Goal: Task Accomplishment & Management: Complete application form

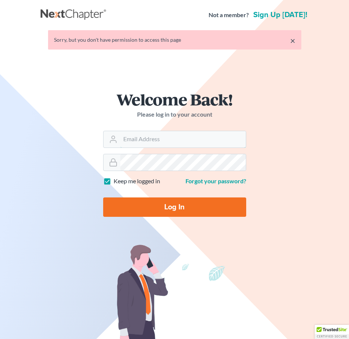
type input "[EMAIL_ADDRESS][DOMAIN_NAME]"
click at [176, 209] on input "Log In" at bounding box center [174, 206] width 143 height 19
type input "Thinking..."
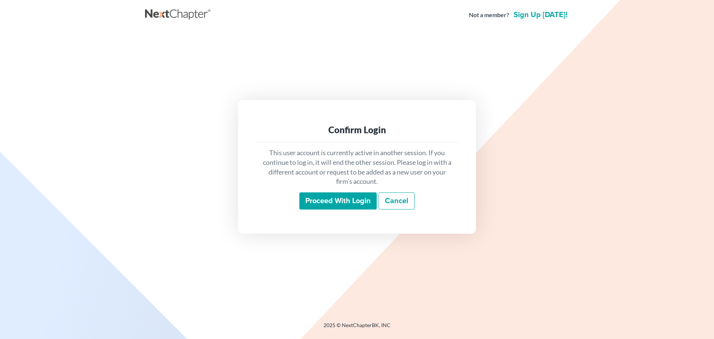
click at [354, 204] on input "Proceed with login" at bounding box center [338, 200] width 77 height 17
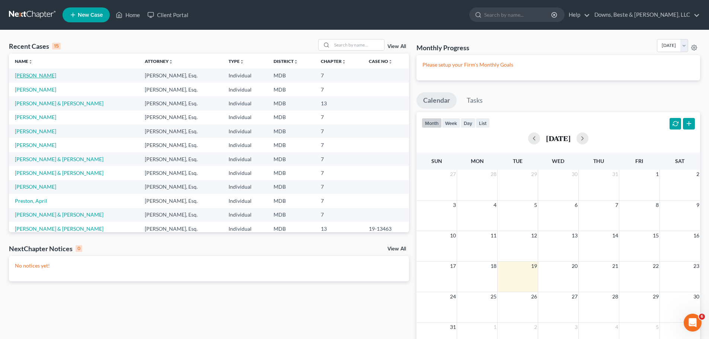
click at [39, 74] on link "[PERSON_NAME]" at bounding box center [35, 75] width 41 height 6
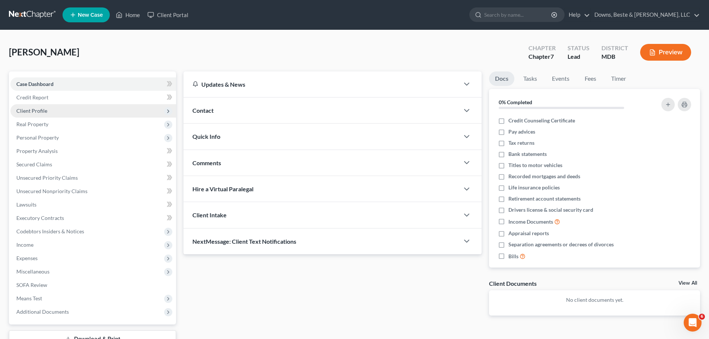
click at [42, 109] on span "Client Profile" at bounding box center [31, 111] width 31 height 6
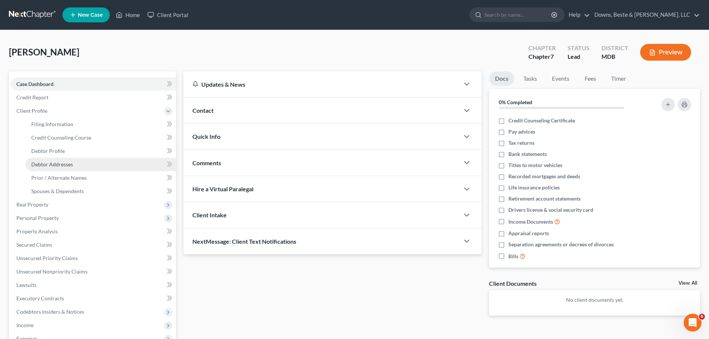
click at [70, 161] on span "Debtor Addresses" at bounding box center [52, 164] width 42 height 6
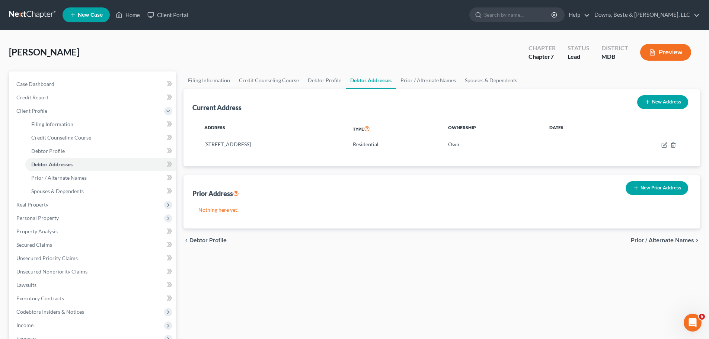
click at [664, 99] on button "New Address" at bounding box center [662, 102] width 51 height 14
select select "0"
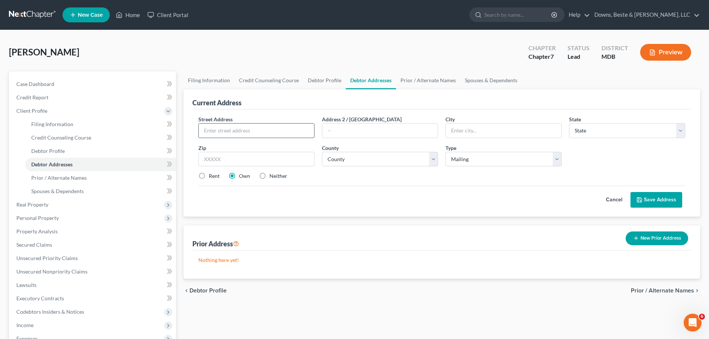
click at [293, 134] on input "text" at bounding box center [256, 131] width 115 height 14
type input "1 [PERSON_NAME] Court"
type input "Bear"
select select "7"
type input "19701"
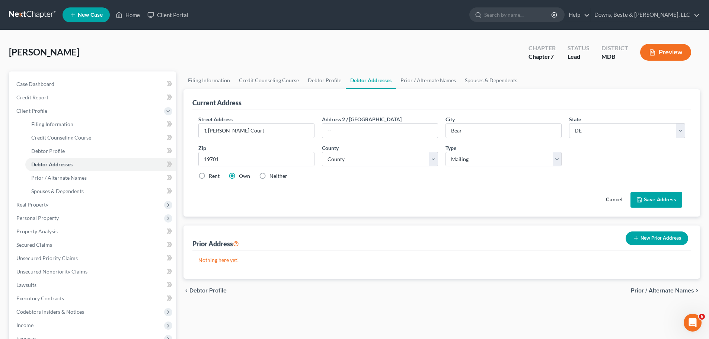
click at [215, 177] on label "Rent" at bounding box center [214, 175] width 11 height 7
click at [215, 177] on input "Rent" at bounding box center [214, 174] width 5 height 5
radio input "true"
click at [374, 160] on select "County [GEOGRAPHIC_DATA] [GEOGRAPHIC_DATA] [GEOGRAPHIC_DATA]" at bounding box center [380, 159] width 116 height 15
select select "1"
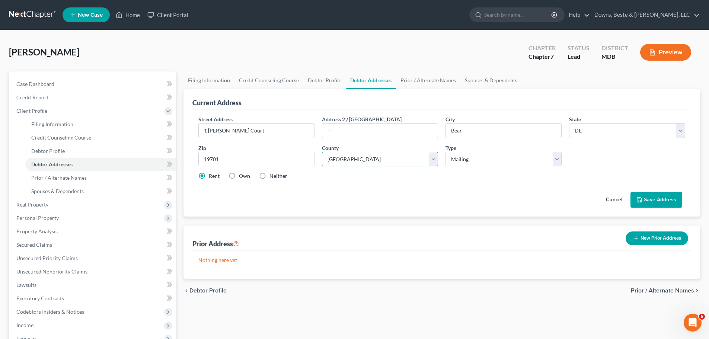
click at [322, 152] on select "County [GEOGRAPHIC_DATA] [GEOGRAPHIC_DATA] [GEOGRAPHIC_DATA]" at bounding box center [380, 159] width 116 height 15
click at [665, 198] on button "Save Address" at bounding box center [656, 200] width 52 height 16
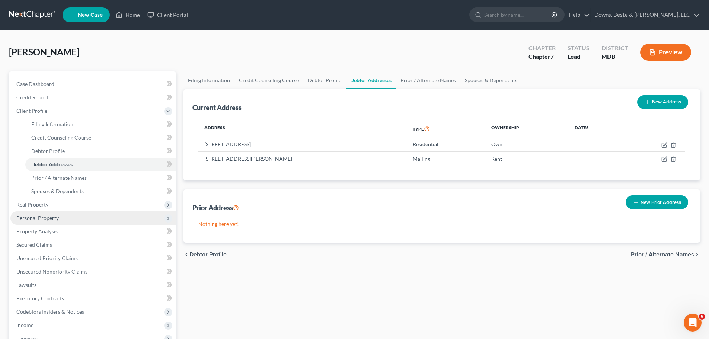
click at [48, 219] on span "Personal Property" at bounding box center [37, 218] width 42 height 6
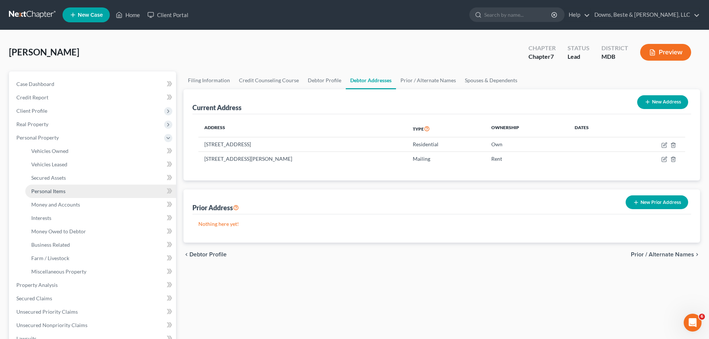
click at [64, 192] on span "Personal Items" at bounding box center [48, 191] width 34 height 6
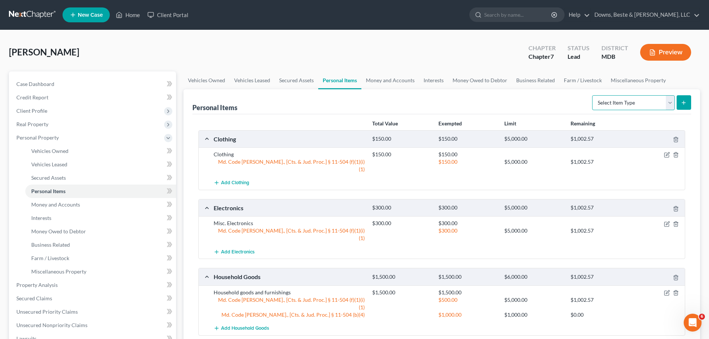
click at [668, 99] on select "Select Item Type Clothing Collectibles Of Value Electronics Firearms Household …" at bounding box center [633, 102] width 83 height 15
select select "other"
click at [593, 95] on select "Select Item Type Clothing Collectibles Of Value Electronics Firearms Household …" at bounding box center [633, 102] width 83 height 15
click at [687, 103] on button "submit" at bounding box center [683, 102] width 15 height 15
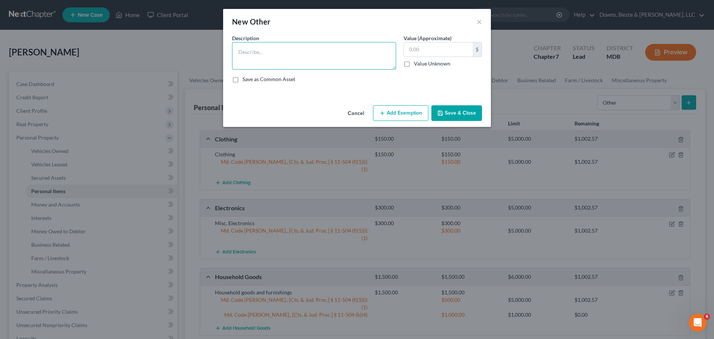
click at [337, 58] on textarea at bounding box center [314, 56] width 164 height 28
type textarea "T"
type textarea "Tools"
type input "3,000"
click at [393, 116] on button "Add Exemption" at bounding box center [400, 113] width 55 height 16
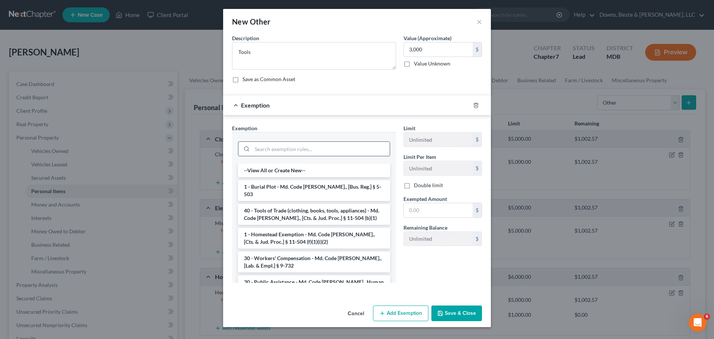
click at [320, 147] on input "search" at bounding box center [321, 149] width 138 height 14
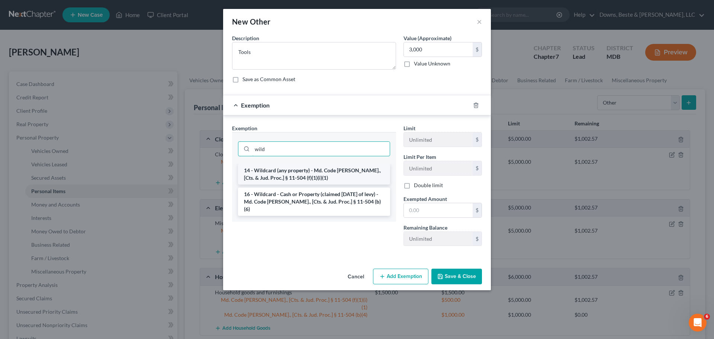
type input "wild"
click at [331, 172] on li "14 - Wildcard (any property) - Md. Code [PERSON_NAME]., [Cts. & Jud. Proc.] § 1…" at bounding box center [314, 174] width 152 height 21
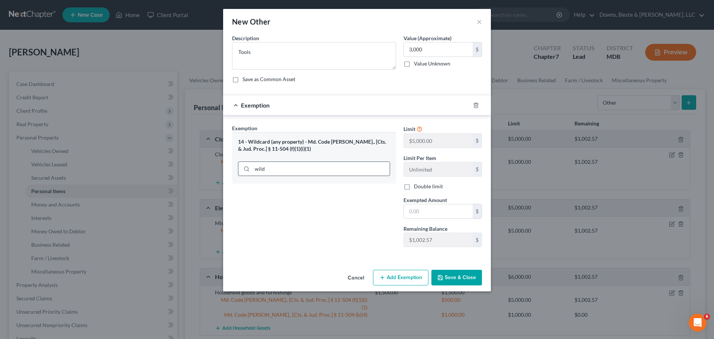
click at [320, 171] on input "wild" at bounding box center [321, 169] width 138 height 14
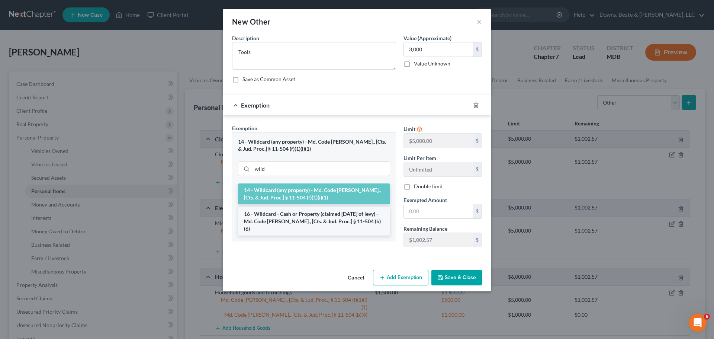
click at [333, 217] on li "16 - Wildcard - Cash or Property (claimed [DATE] of levy) - Md. Code [PERSON_NA…" at bounding box center [314, 221] width 152 height 28
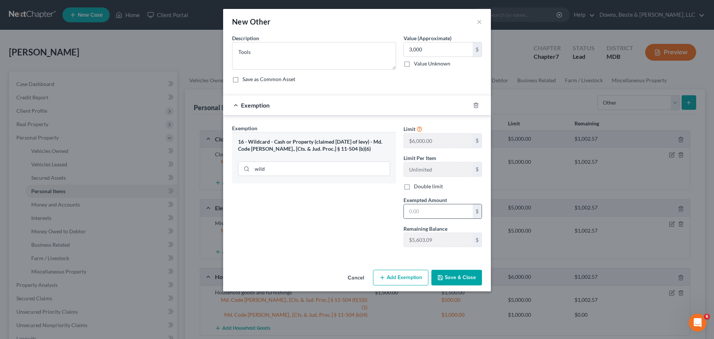
click at [416, 211] on input "text" at bounding box center [438, 211] width 69 height 14
type input "3,000"
click at [459, 273] on button "Save & Close" at bounding box center [457, 278] width 51 height 16
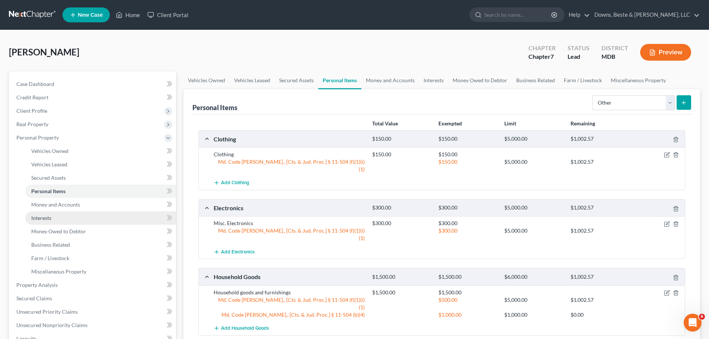
click at [68, 212] on link "Interests" at bounding box center [100, 217] width 151 height 13
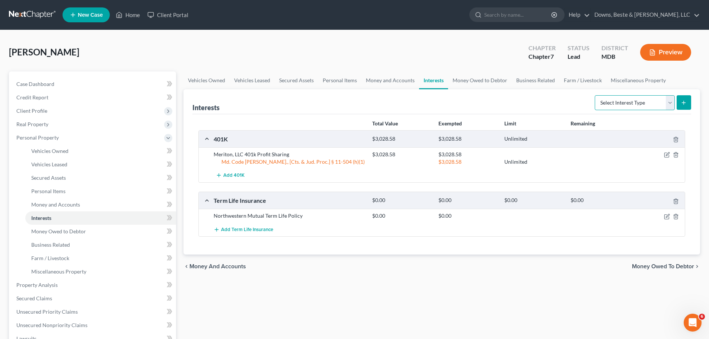
click at [669, 101] on select "Select Interest Type 401K Annuity Bond Education IRA Government Bond Government…" at bounding box center [635, 102] width 80 height 15
select select "term_life_insurance"
click at [595, 95] on select "Select Interest Type 401K Annuity Bond Education IRA Government Bond Government…" at bounding box center [635, 102] width 80 height 15
click at [680, 106] on button "submit" at bounding box center [683, 102] width 15 height 15
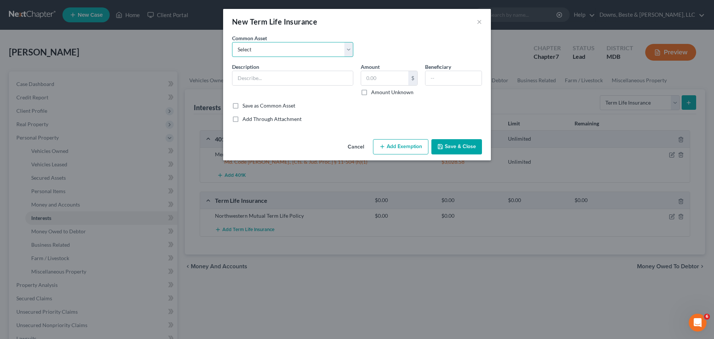
click at [286, 43] on select "Select Term Life Insurance through Employer" at bounding box center [292, 49] width 121 height 15
select select "0"
click at [232, 42] on select "Select Term Life Insurance through Employer" at bounding box center [292, 49] width 121 height 15
type input "Term Life Insurance through Employer"
type input "0"
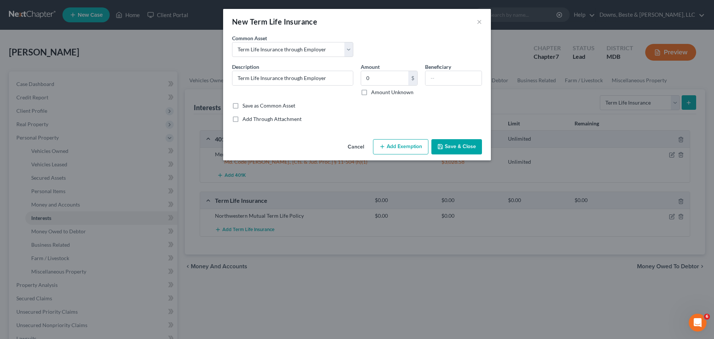
click at [423, 146] on button "Add Exemption" at bounding box center [400, 147] width 55 height 16
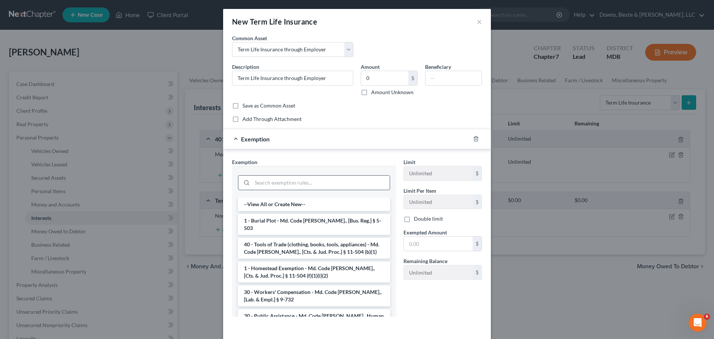
click at [357, 188] on input "search" at bounding box center [321, 183] width 138 height 14
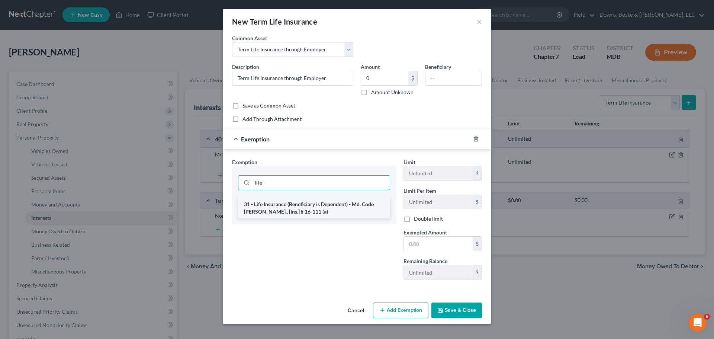
type input "life"
click at [348, 205] on li "31 - Life Insurance (Beneficiary is Dependent) - Md. Code [PERSON_NAME]., [Ins.…" at bounding box center [314, 208] width 152 height 21
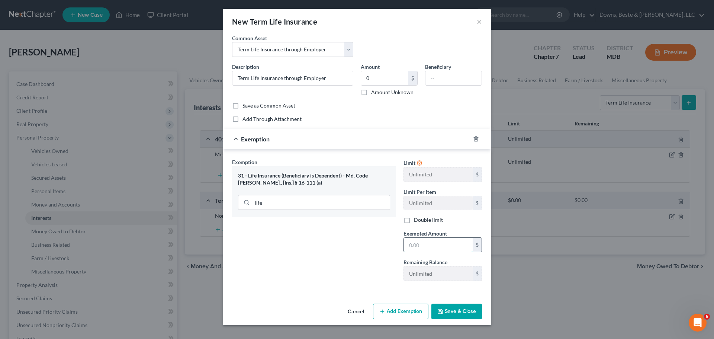
click at [413, 241] on input "text" at bounding box center [438, 245] width 69 height 14
type input "0"
click at [451, 310] on button "Save & Close" at bounding box center [457, 312] width 51 height 16
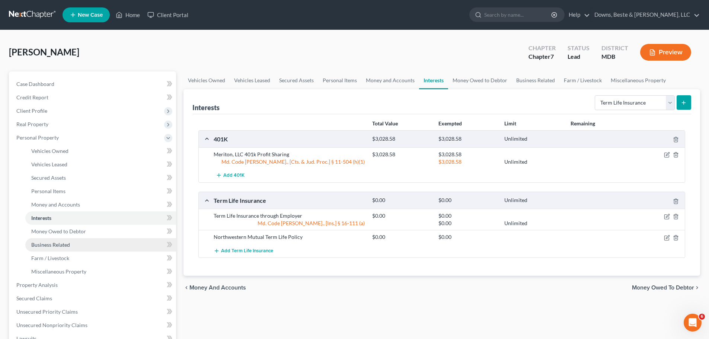
click at [47, 247] on span "Business Related" at bounding box center [50, 244] width 39 height 6
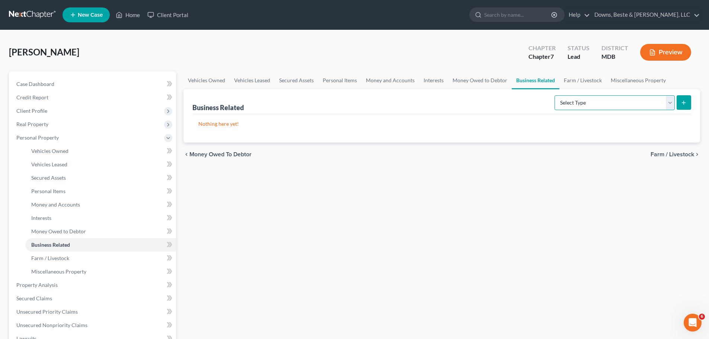
click at [613, 103] on select "Select Type Customer Lists Franchises Inventory Licenses Machinery Office Equip…" at bounding box center [614, 102] width 120 height 15
click at [430, 229] on div "Vehicles Owned Vehicles Leased Secured Assets Personal Items Money and Accounts…" at bounding box center [442, 286] width 524 height 430
click at [48, 218] on span "Interests" at bounding box center [41, 218] width 20 height 6
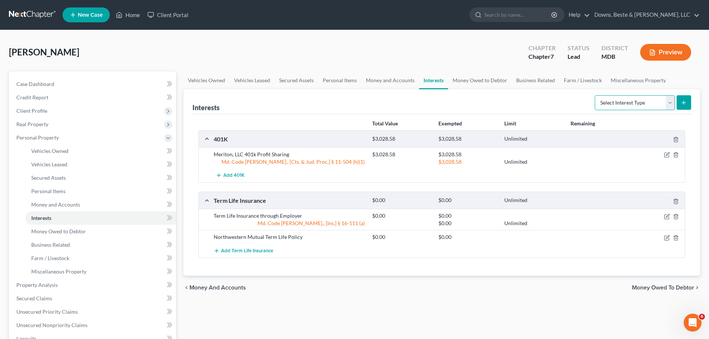
click at [639, 104] on select "Select Interest Type 401K Annuity Bond Education IRA Government Bond Government…" at bounding box center [635, 102] width 80 height 15
click at [61, 269] on span "Miscellaneous Property" at bounding box center [58, 271] width 55 height 6
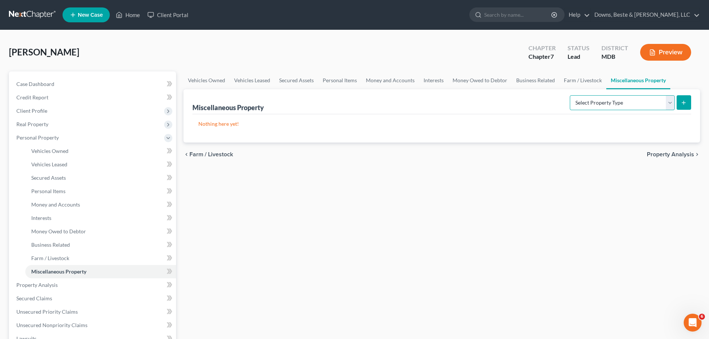
click at [644, 105] on select "Select Property Type Assigned for Creditor Benefit [DATE] Holding for Another N…" at bounding box center [622, 102] width 105 height 15
click at [73, 242] on link "Business Related" at bounding box center [100, 244] width 151 height 13
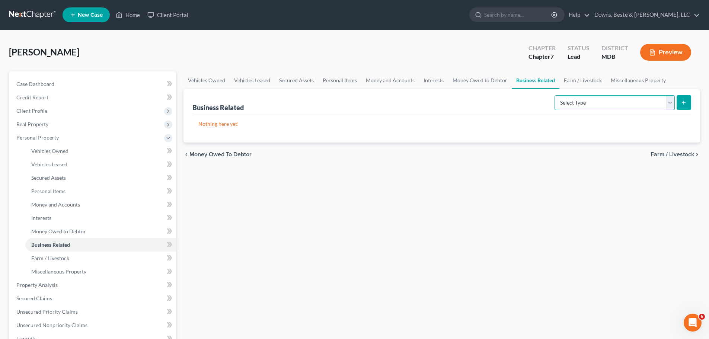
click at [582, 100] on select "Select Type Customer Lists Franchises Inventory Licenses Machinery Office Equip…" at bounding box center [614, 102] width 120 height 15
select select "inventory"
click at [555, 95] on select "Select Type Customer Lists Franchises Inventory Licenses Machinery Office Equip…" at bounding box center [614, 102] width 120 height 15
click at [682, 103] on icon "submit" at bounding box center [683, 103] width 6 height 6
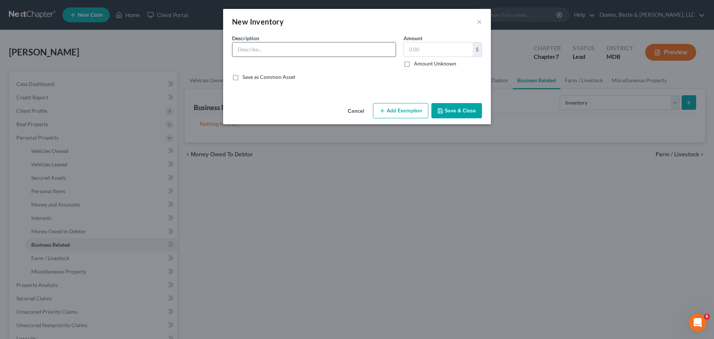
click at [268, 53] on input "text" at bounding box center [314, 49] width 163 height 14
type input "All Pro Services, LLC - Single Owner LLC - No Longer Operating - No assets of t…"
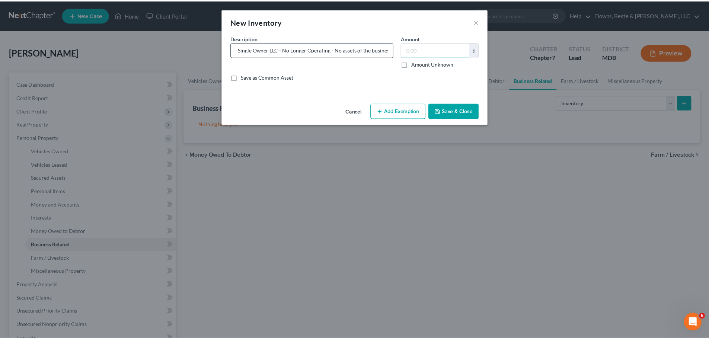
scroll to position [0, 0]
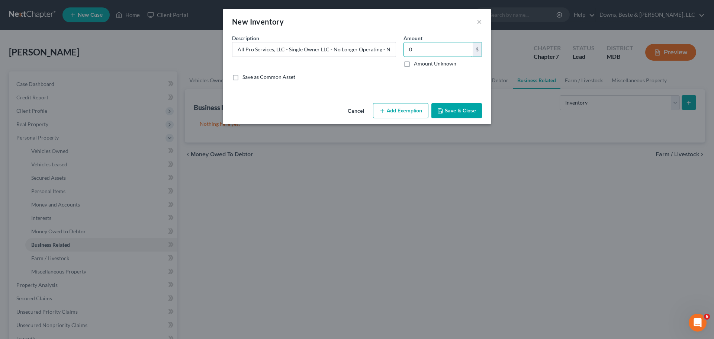
type input "0"
click at [413, 113] on button "Add Exemption" at bounding box center [400, 111] width 55 height 16
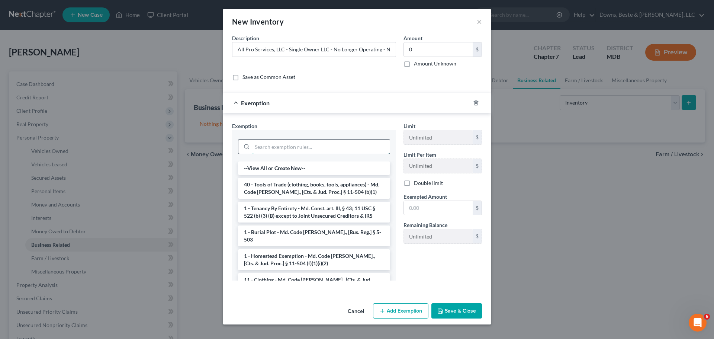
click at [317, 144] on input "search" at bounding box center [321, 147] width 138 height 14
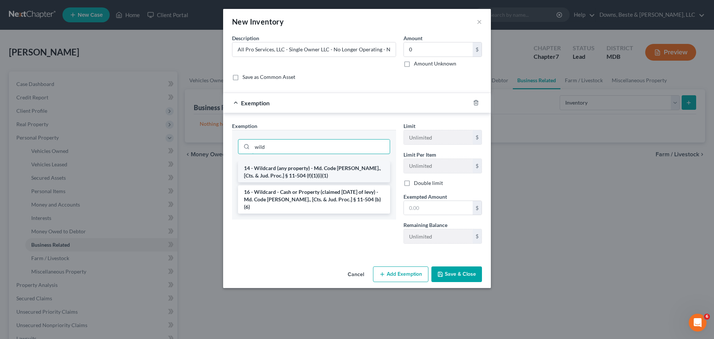
type input "wild"
click at [325, 169] on li "14 - Wildcard (any property) - Md. Code [PERSON_NAME]., [Cts. & Jud. Proc.] § 1…" at bounding box center [314, 171] width 152 height 21
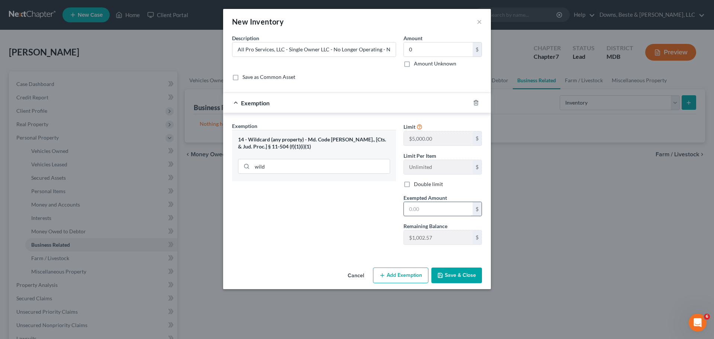
click at [431, 210] on input "text" at bounding box center [438, 209] width 69 height 14
type input "0"
click at [466, 271] on button "Save & Close" at bounding box center [457, 276] width 51 height 16
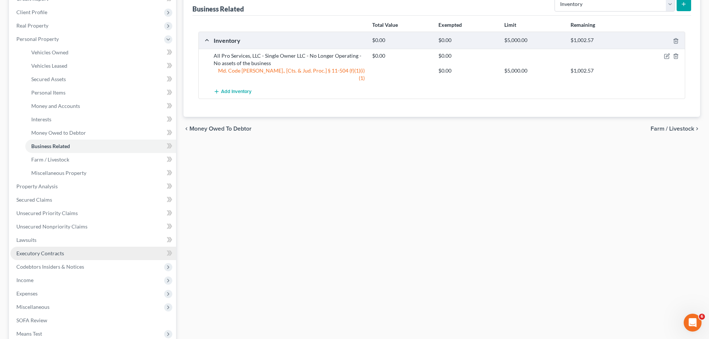
scroll to position [112, 0]
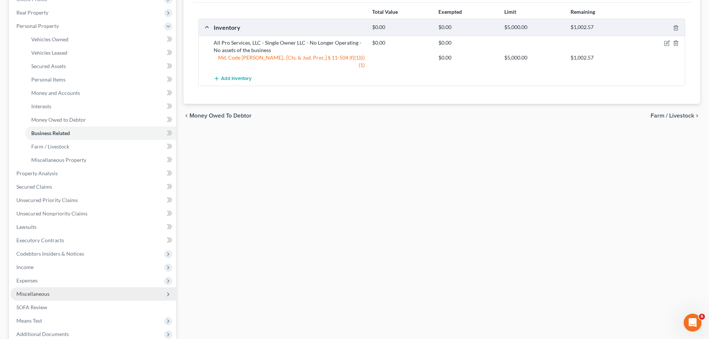
click at [37, 297] on span "Miscellaneous" at bounding box center [32, 294] width 33 height 6
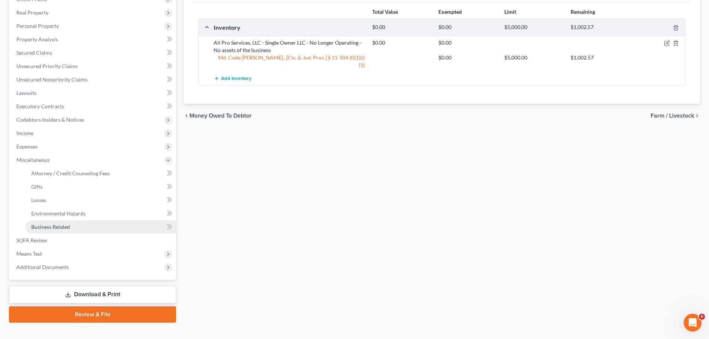
click at [66, 228] on span "Business Related" at bounding box center [50, 227] width 39 height 6
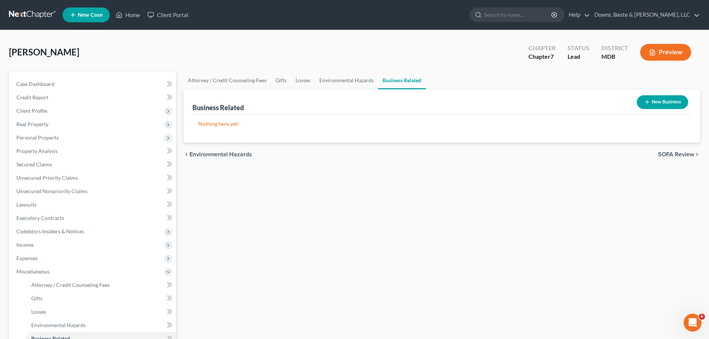
click at [673, 101] on button "New Business" at bounding box center [662, 102] width 51 height 14
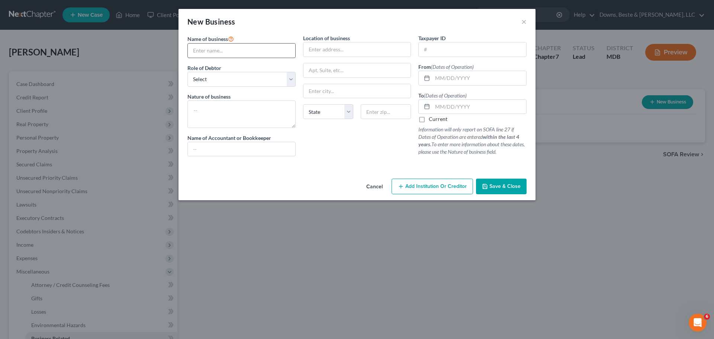
click at [239, 56] on input "text" at bounding box center [242, 51] width 108 height 14
type input "All Pro Services, LLC"
click at [244, 81] on select "Select A member of a limited liability company (LLC) or limited liability partn…" at bounding box center [242, 79] width 108 height 15
select select "member"
click at [188, 72] on select "Select A member of a limited liability company (LLC) or limited liability partn…" at bounding box center [242, 79] width 108 height 15
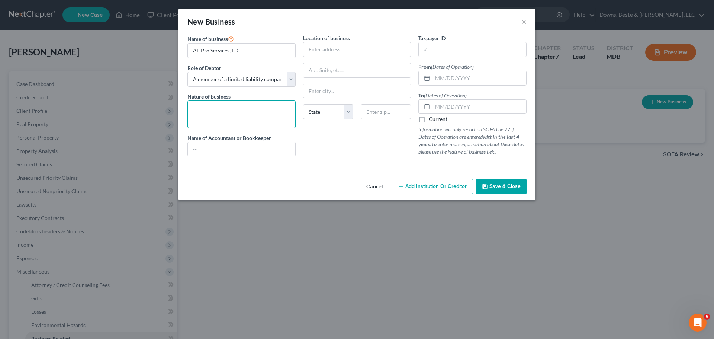
click at [240, 111] on textarea at bounding box center [242, 114] width 108 height 28
type textarea "H"
type textarea "C"
type textarea "Small Construction Projects"
click at [437, 75] on input "text" at bounding box center [480, 78] width 94 height 14
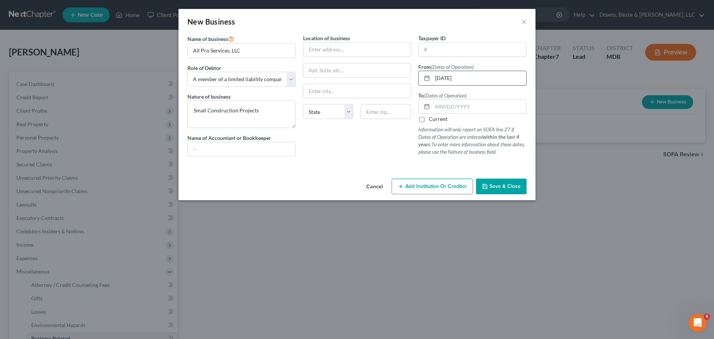
type input "[DATE]"
click at [352, 114] on select "State [US_STATE] AK AR AZ CA CO CT DE DC [GEOGRAPHIC_DATA] [GEOGRAPHIC_DATA] GU…" at bounding box center [328, 111] width 50 height 15
select select "21"
click at [303, 104] on select "State [US_STATE] AK AR AZ CA CO CT DE DC [GEOGRAPHIC_DATA] [GEOGRAPHIC_DATA] GU…" at bounding box center [328, 111] width 50 height 15
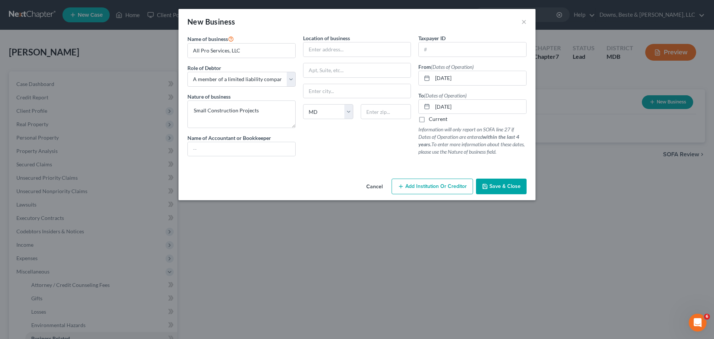
click at [495, 184] on span "Save & Close" at bounding box center [505, 186] width 31 height 6
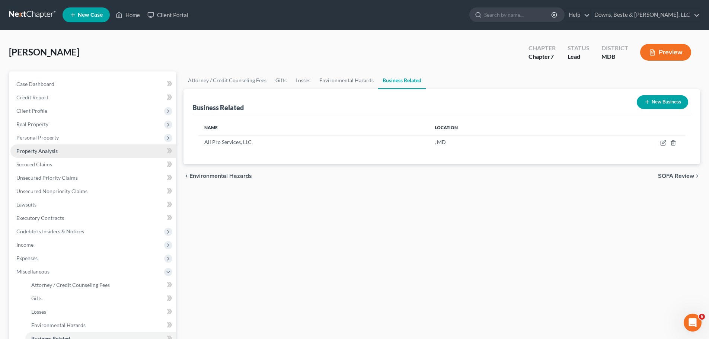
click at [46, 154] on span "Property Analysis" at bounding box center [36, 151] width 41 height 6
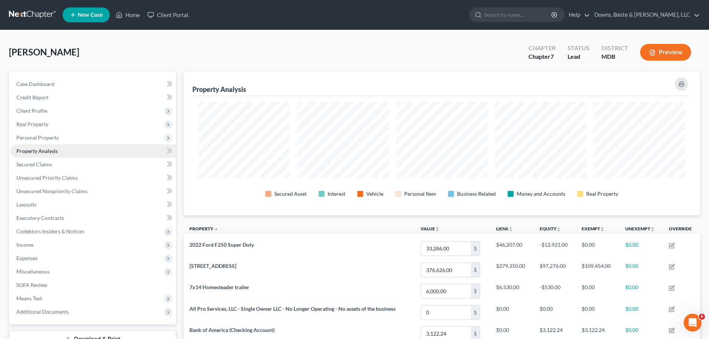
scroll to position [144, 516]
click at [63, 245] on span "Income" at bounding box center [93, 244] width 166 height 13
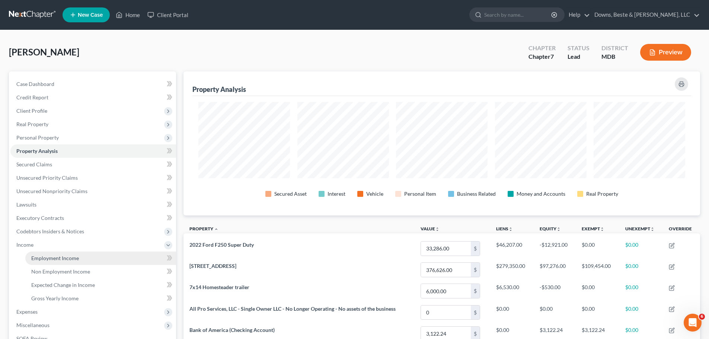
click at [65, 262] on link "Employment Income" at bounding box center [100, 258] width 151 height 13
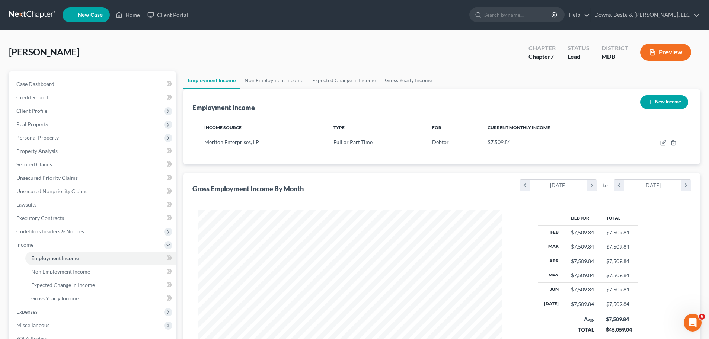
scroll to position [371913, 371759]
click at [34, 150] on span "Property Analysis" at bounding box center [36, 151] width 41 height 6
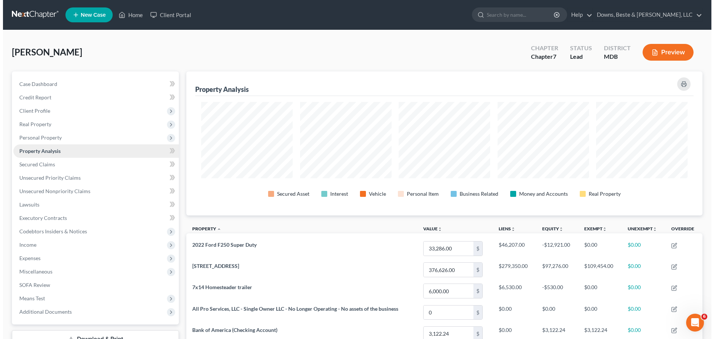
scroll to position [144, 516]
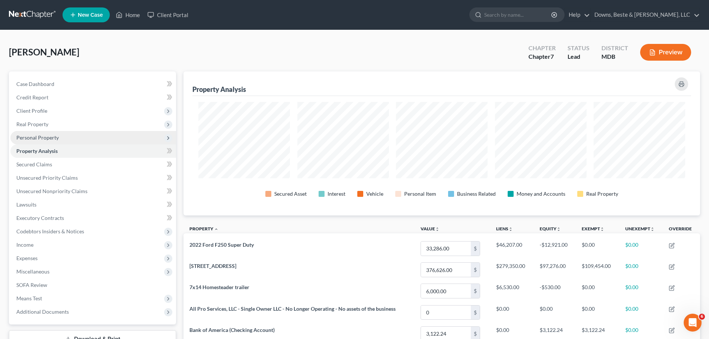
click at [43, 142] on span "Personal Property" at bounding box center [93, 137] width 166 height 13
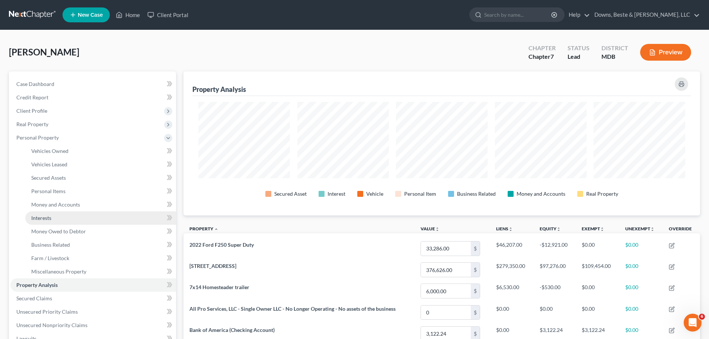
click at [57, 222] on link "Interests" at bounding box center [100, 217] width 151 height 13
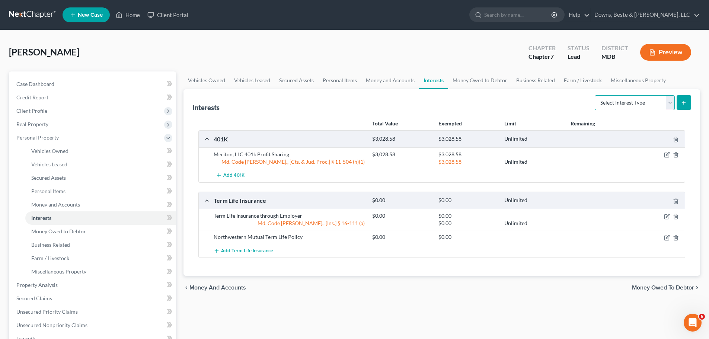
click at [625, 99] on select "Select Interest Type 401K Annuity Bond Education IRA Government Bond Government…" at bounding box center [635, 102] width 80 height 15
select select "ira"
click at [595, 95] on select "Select Interest Type 401K Annuity Bond Education IRA Government Bond Government…" at bounding box center [635, 102] width 80 height 15
click at [685, 100] on icon "submit" at bounding box center [683, 103] width 6 height 6
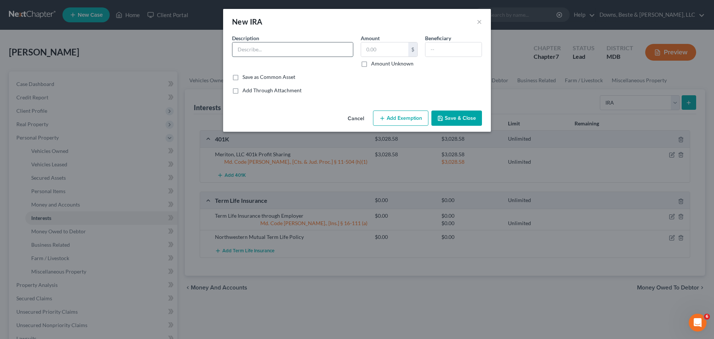
click at [314, 51] on input "text" at bounding box center [293, 49] width 121 height 14
type input "Fidelity - from prior employment"
type input "1,000"
click at [406, 118] on button "Add Exemption" at bounding box center [400, 118] width 55 height 16
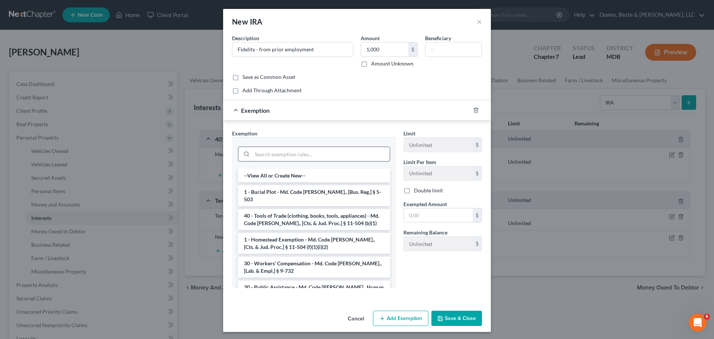
click at [361, 154] on input "search" at bounding box center [321, 154] width 138 height 14
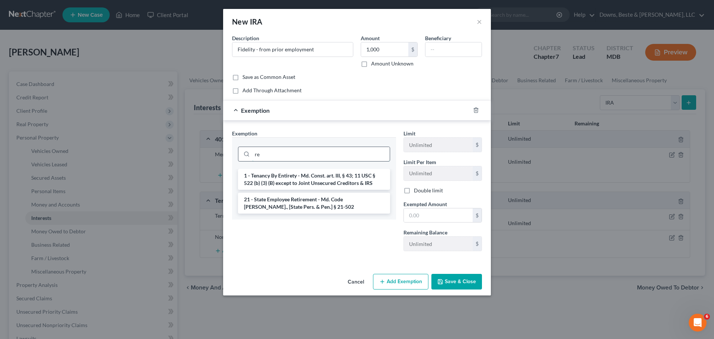
type input "r"
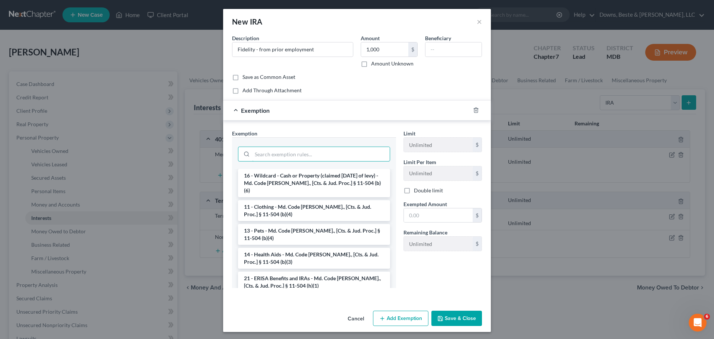
scroll to position [521, 0]
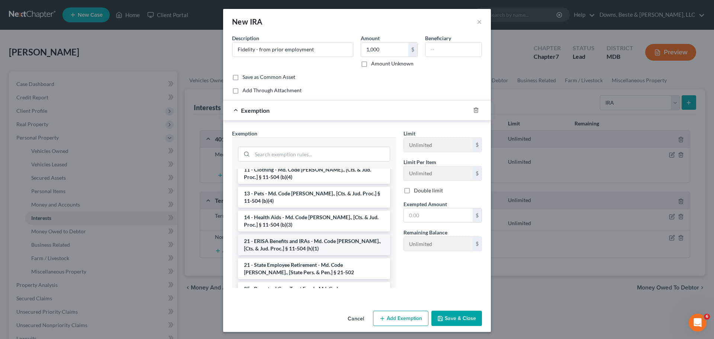
click at [351, 234] on li "21 - ERISA Benefits and IRAs - Md. Code [PERSON_NAME]., [Cts. & Jud. Proc.] § 1…" at bounding box center [314, 244] width 152 height 21
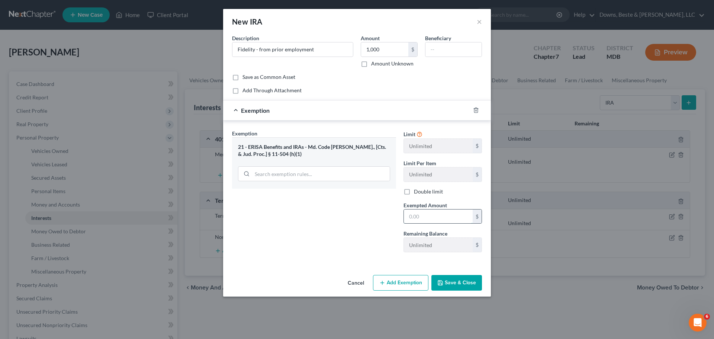
click at [426, 220] on input "text" at bounding box center [438, 216] width 69 height 14
type input "1,000"
click at [462, 278] on button "Save & Close" at bounding box center [457, 283] width 51 height 16
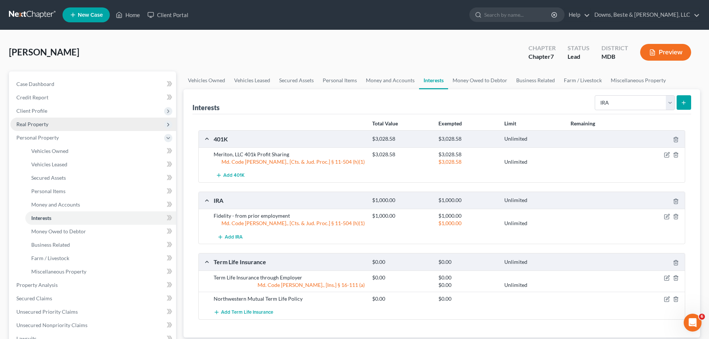
click at [45, 125] on span "Real Property" at bounding box center [32, 124] width 32 height 6
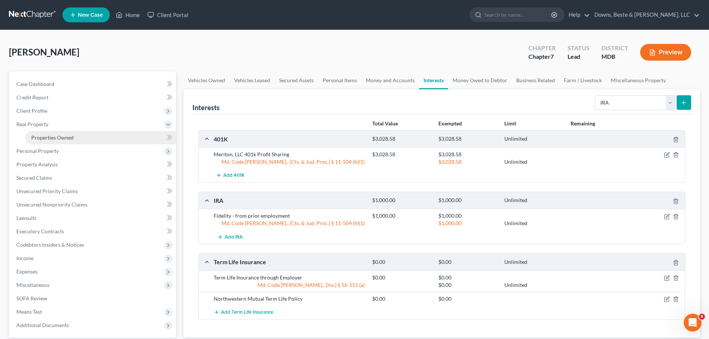
click at [55, 140] on span "Properties Owned" at bounding box center [52, 137] width 42 height 6
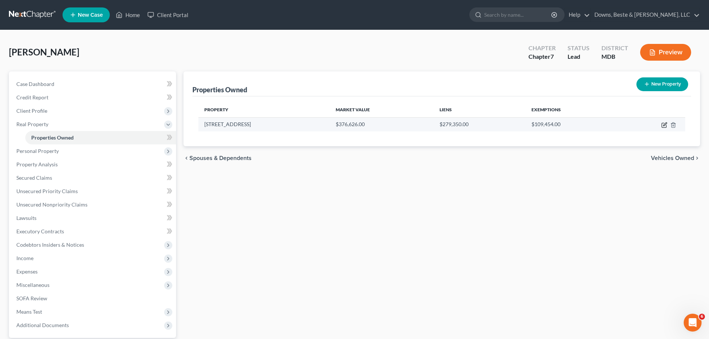
click at [664, 123] on icon "button" at bounding box center [664, 125] width 6 height 6
select select "21"
select select "7"
select select "3"
select select "5"
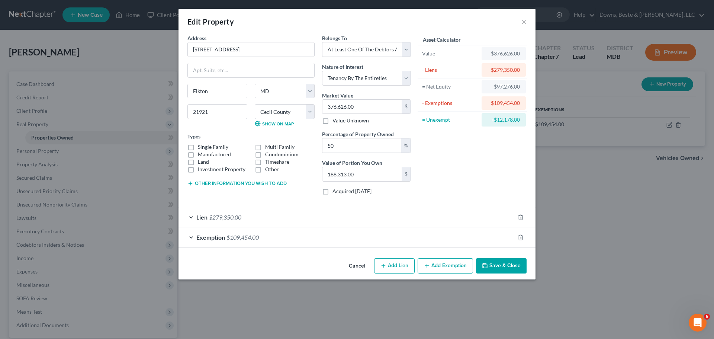
click at [369, 229] on div "Exemption $109,454.00" at bounding box center [347, 237] width 336 height 20
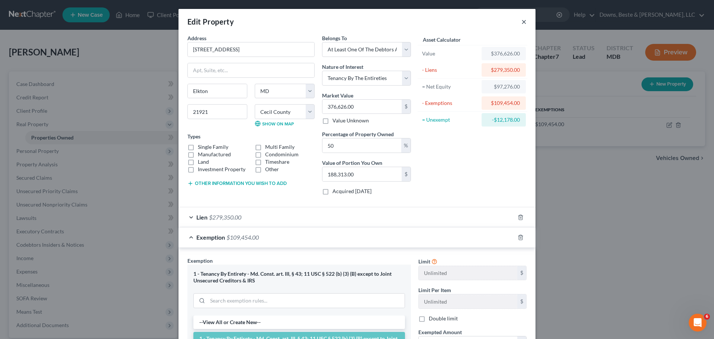
click at [522, 22] on button "×" at bounding box center [524, 21] width 5 height 9
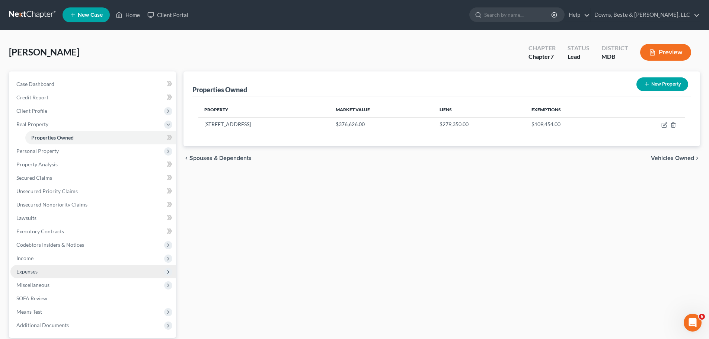
click at [56, 270] on span "Expenses" at bounding box center [93, 271] width 166 height 13
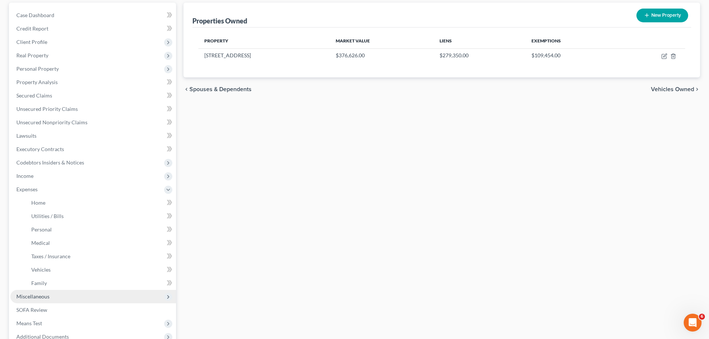
scroll to position [74, 0]
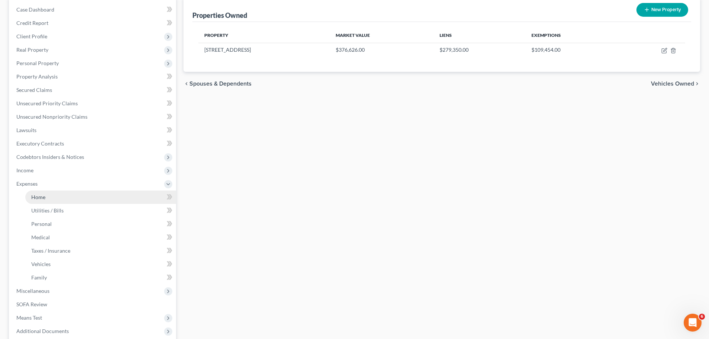
click at [50, 195] on link "Home" at bounding box center [100, 196] width 151 height 13
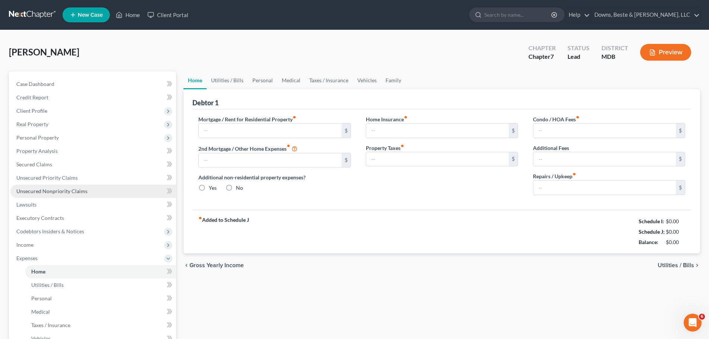
type input "500.00"
type input "0.00"
radio input "true"
type input "0.00"
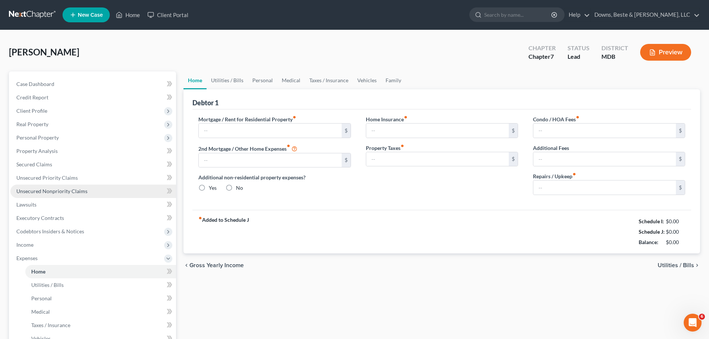
type input "0.00"
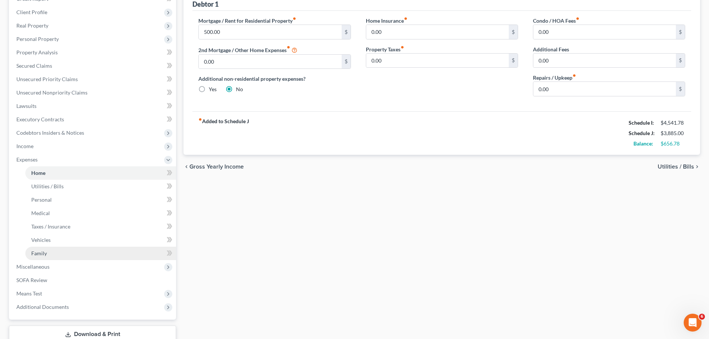
scroll to position [112, 0]
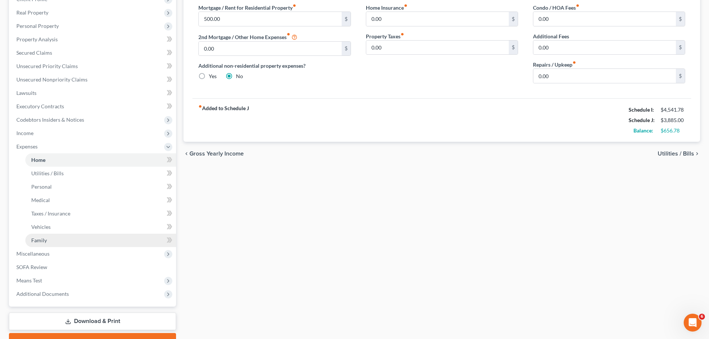
click at [47, 239] on link "Family" at bounding box center [100, 240] width 151 height 13
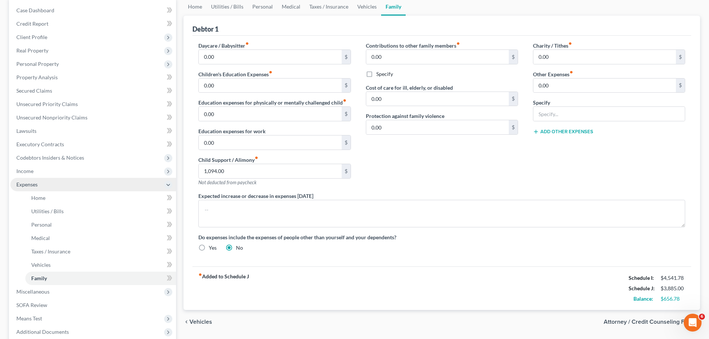
scroll to position [74, 0]
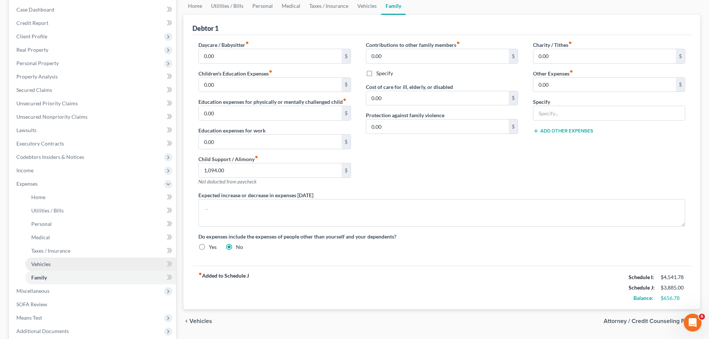
click at [55, 265] on link "Vehicles" at bounding box center [100, 263] width 151 height 13
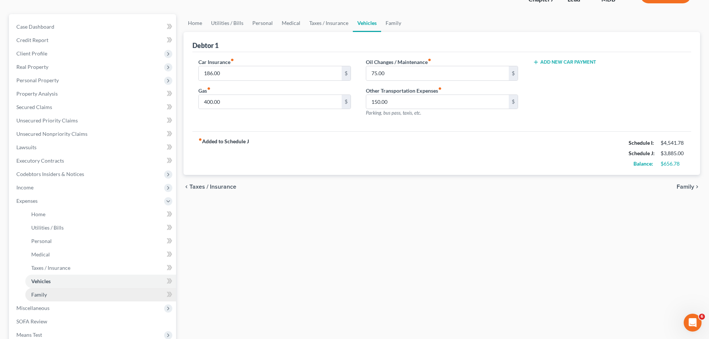
scroll to position [74, 0]
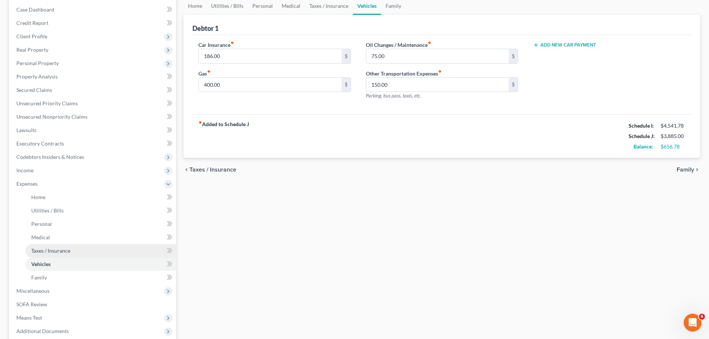
click at [64, 252] on span "Taxes / Insurance" at bounding box center [50, 250] width 39 height 6
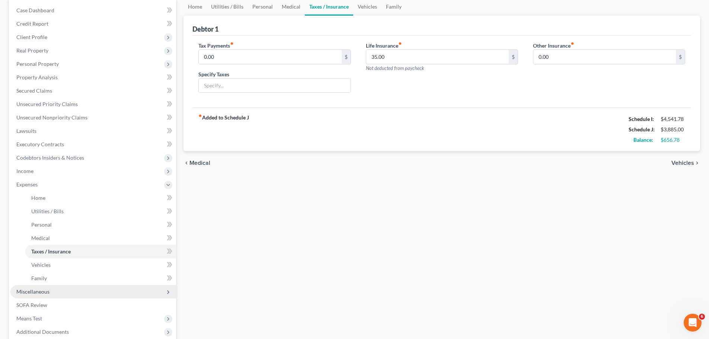
scroll to position [74, 0]
click at [48, 279] on link "Family" at bounding box center [100, 277] width 151 height 13
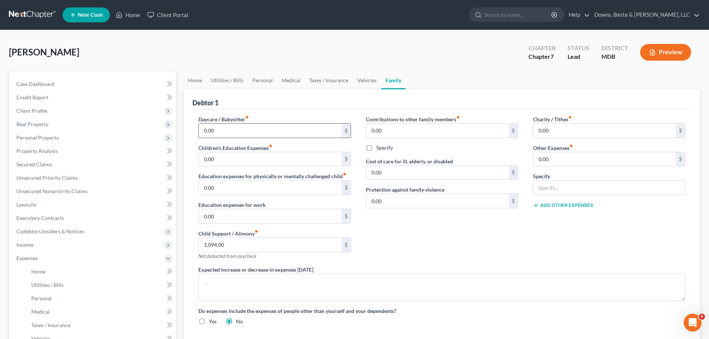
click at [227, 134] on input "0.00" at bounding box center [270, 131] width 142 height 14
type input "400"
click at [241, 157] on input "0.00" at bounding box center [270, 159] width 142 height 14
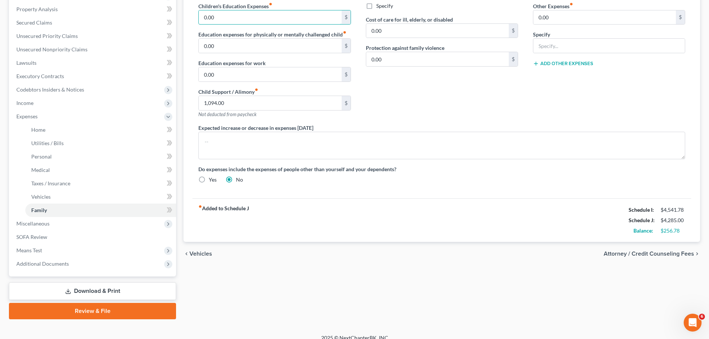
scroll to position [149, 0]
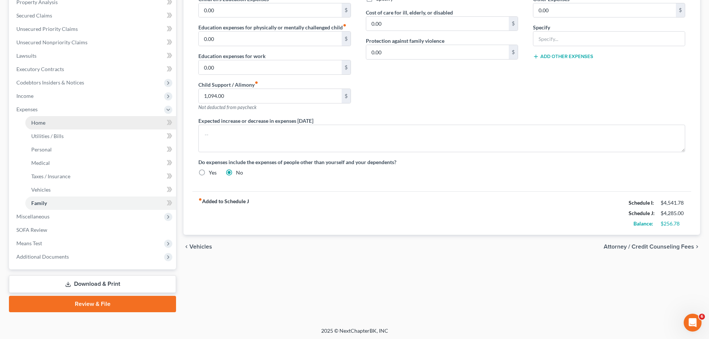
click at [58, 125] on link "Home" at bounding box center [100, 122] width 151 height 13
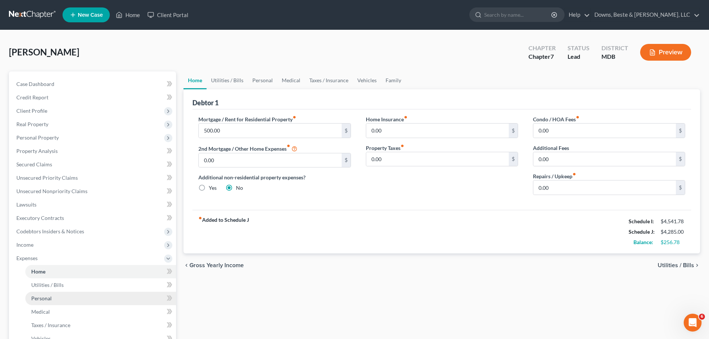
click at [72, 299] on link "Personal" at bounding box center [100, 298] width 151 height 13
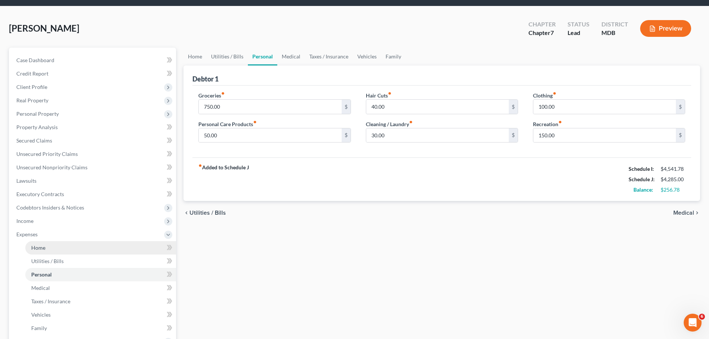
scroll to position [37, 0]
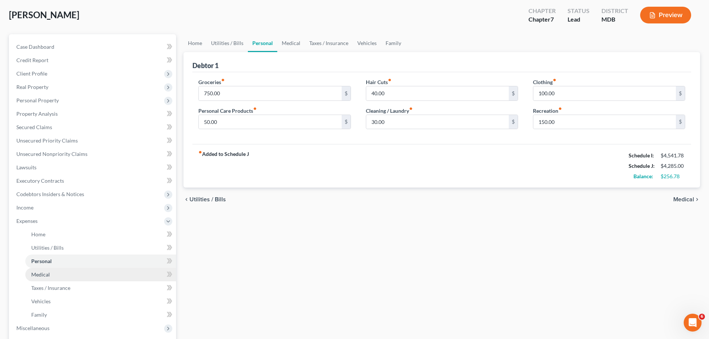
click at [53, 277] on link "Medical" at bounding box center [100, 274] width 151 height 13
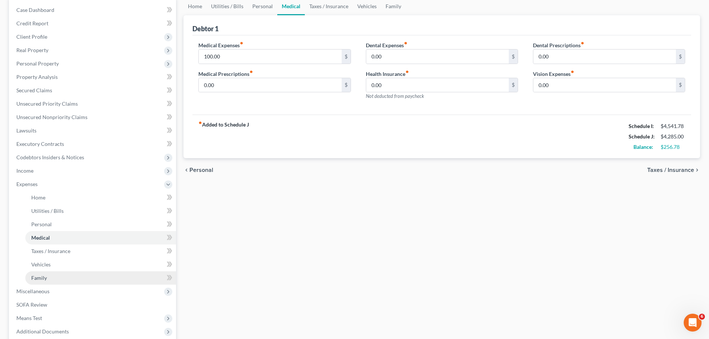
scroll to position [74, 0]
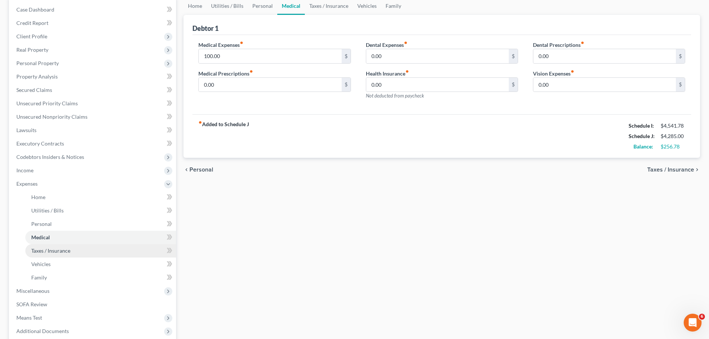
click at [56, 249] on span "Taxes / Insurance" at bounding box center [50, 250] width 39 height 6
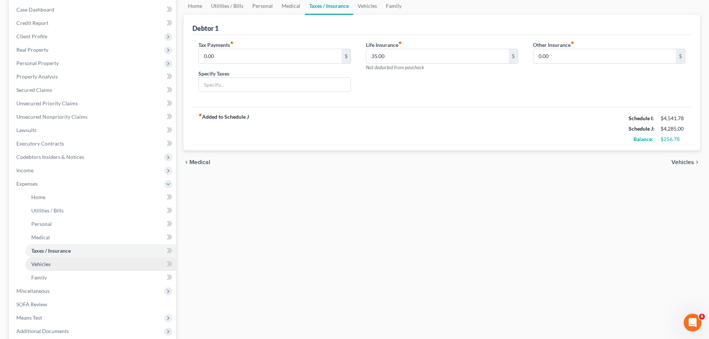
click at [58, 270] on link "Vehicles" at bounding box center [100, 263] width 151 height 13
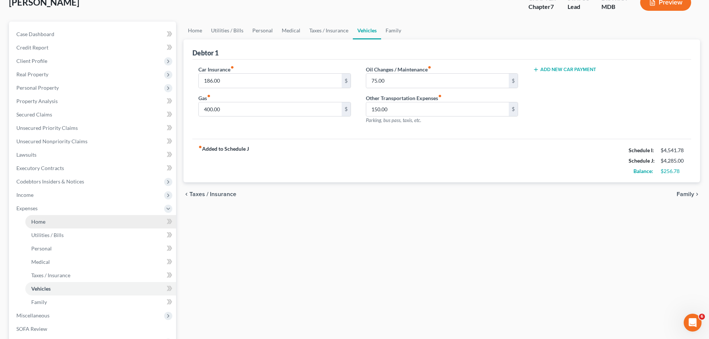
scroll to position [112, 0]
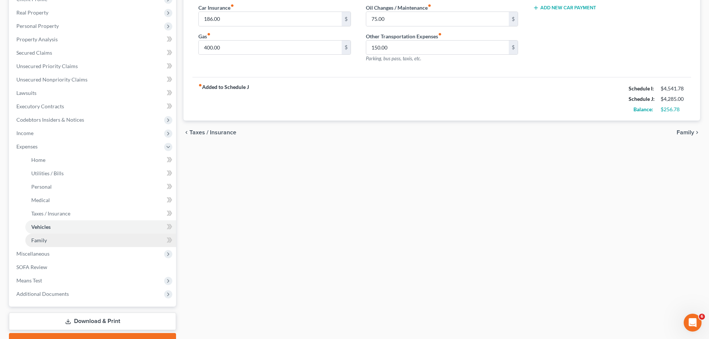
click at [54, 238] on link "Family" at bounding box center [100, 240] width 151 height 13
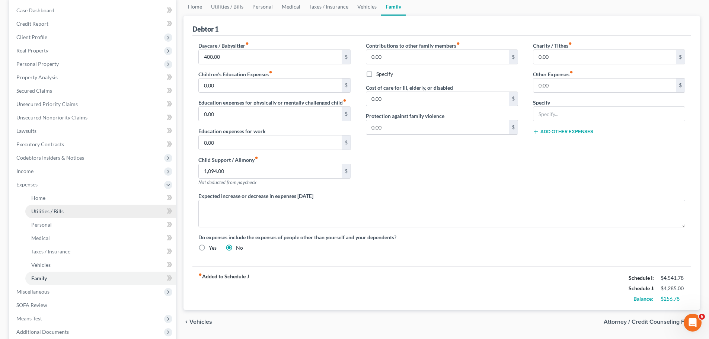
scroll to position [74, 0]
click at [50, 226] on span "Personal" at bounding box center [41, 224] width 20 height 6
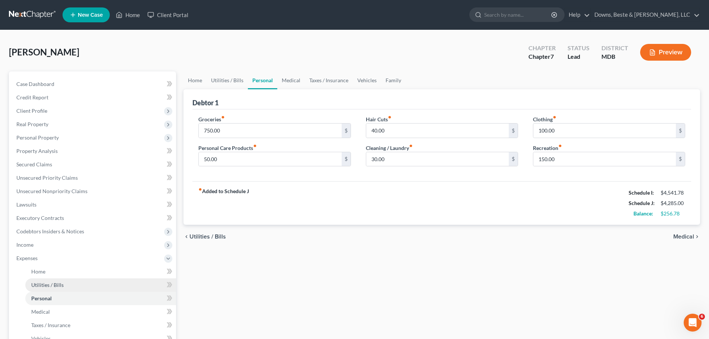
click at [56, 282] on span "Utilities / Bills" at bounding box center [47, 285] width 32 height 6
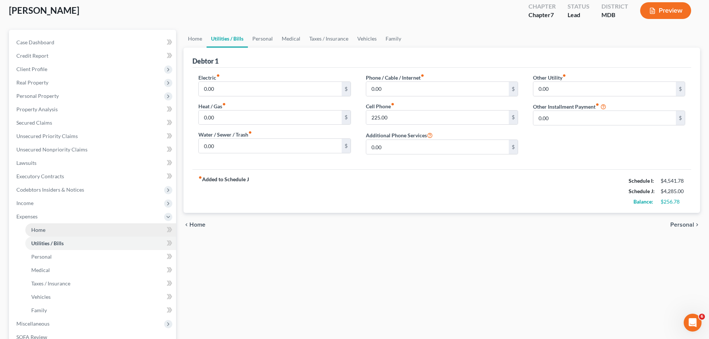
scroll to position [74, 0]
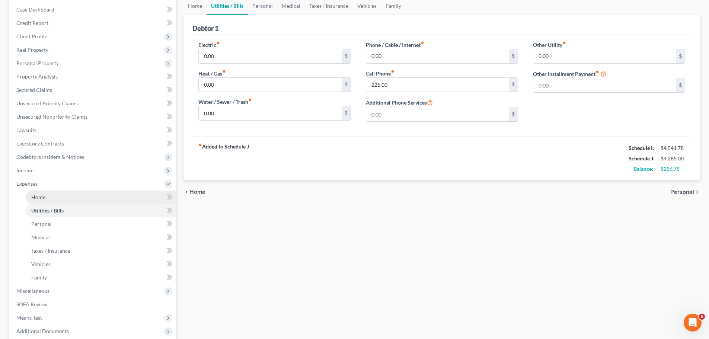
click at [46, 198] on link "Home" at bounding box center [100, 196] width 151 height 13
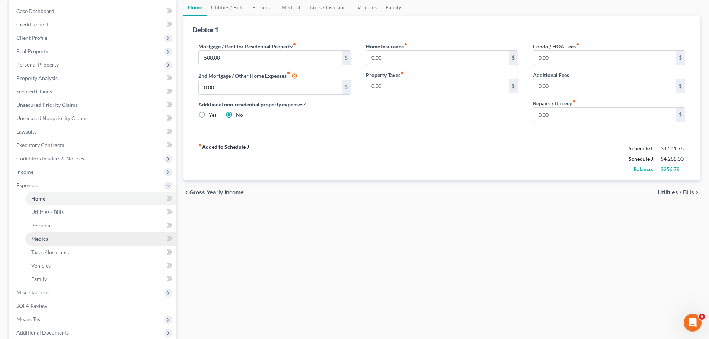
scroll to position [74, 0]
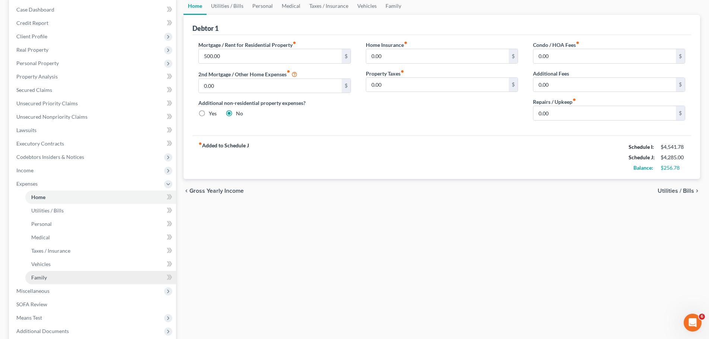
click at [70, 280] on link "Family" at bounding box center [100, 277] width 151 height 13
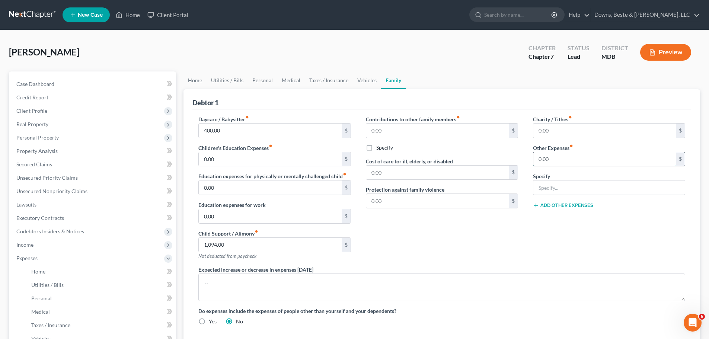
drag, startPoint x: 541, startPoint y: 163, endPoint x: 566, endPoint y: 157, distance: 25.5
click at [541, 163] on input "0.00" at bounding box center [604, 159] width 142 height 14
type input "120"
click at [565, 187] on input "text" at bounding box center [608, 187] width 151 height 14
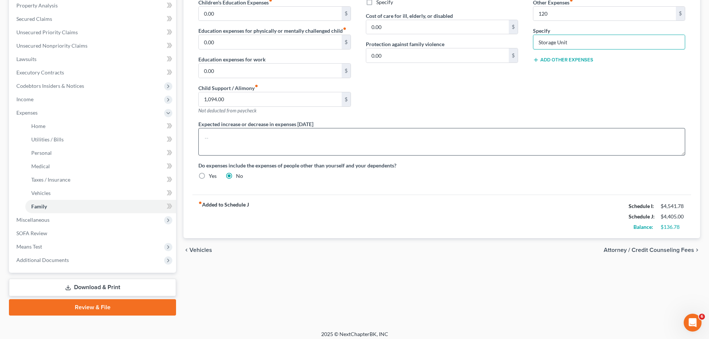
scroll to position [149, 0]
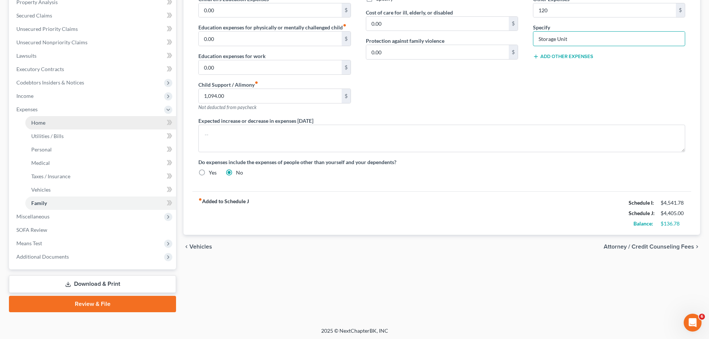
type input "Storage Unit"
click at [53, 126] on link "Home" at bounding box center [100, 122] width 151 height 13
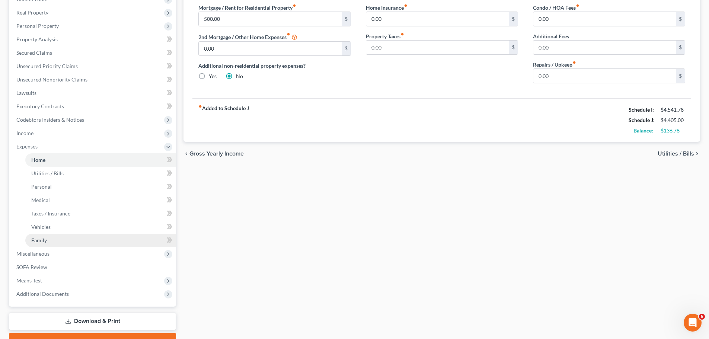
click at [52, 243] on link "Family" at bounding box center [100, 240] width 151 height 13
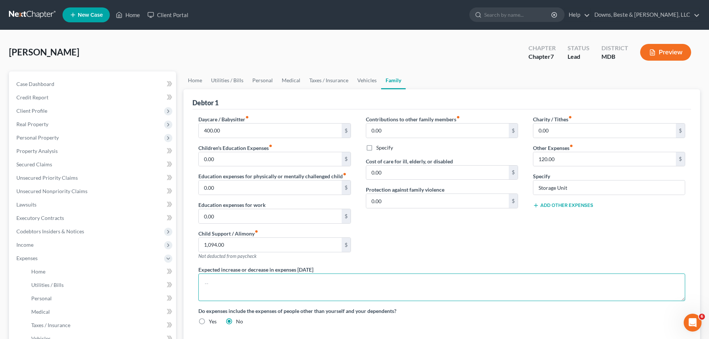
click at [235, 289] on textarea at bounding box center [441, 287] width 487 height 28
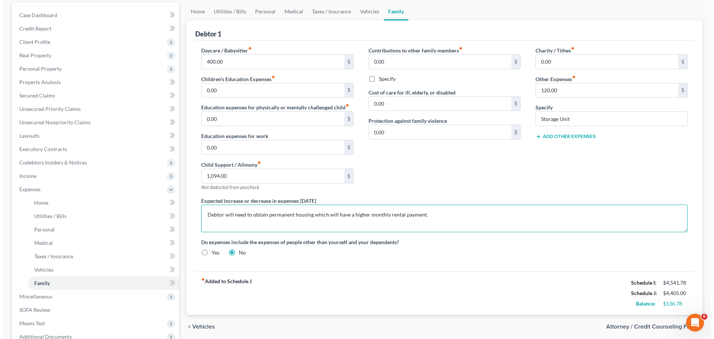
scroll to position [74, 0]
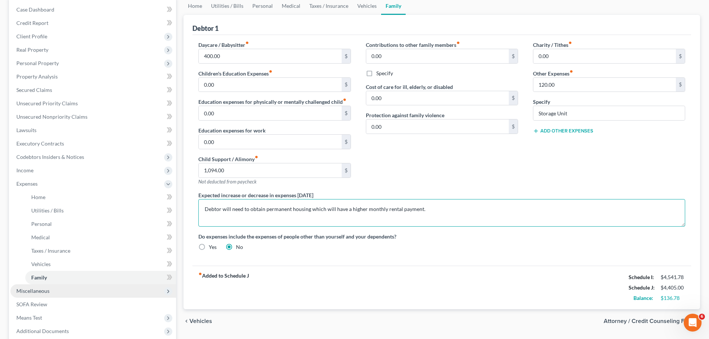
type textarea "Debtor will need to obtain permanent housing which will have a higher monthly r…"
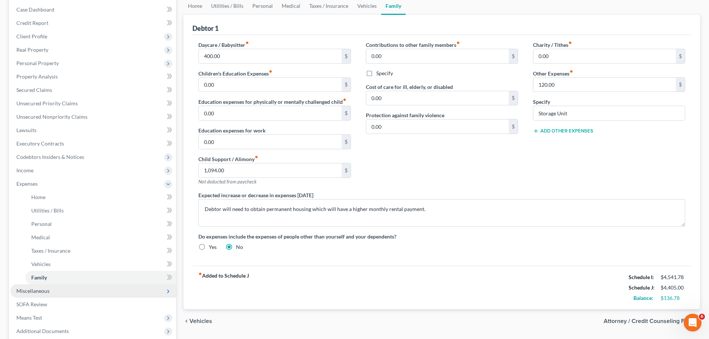
click at [70, 288] on span "Miscellaneous" at bounding box center [93, 290] width 166 height 13
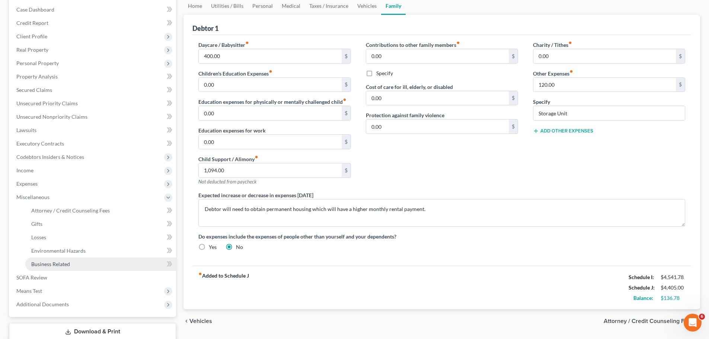
click at [57, 263] on span "Business Related" at bounding box center [50, 264] width 39 height 6
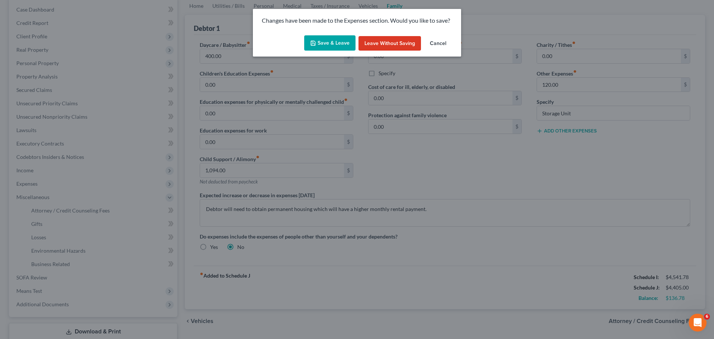
click at [342, 48] on button "Save & Leave" at bounding box center [329, 43] width 51 height 16
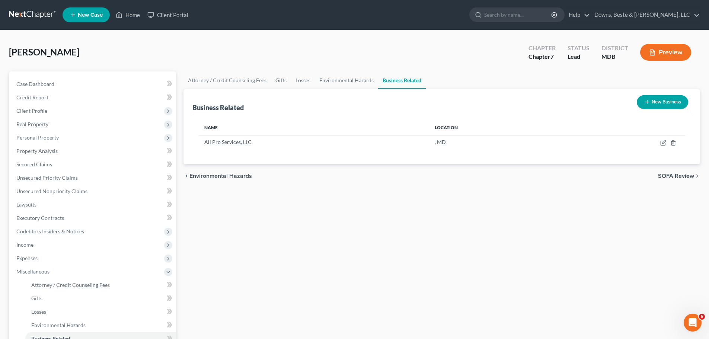
click at [672, 100] on button "New Business" at bounding box center [662, 102] width 51 height 14
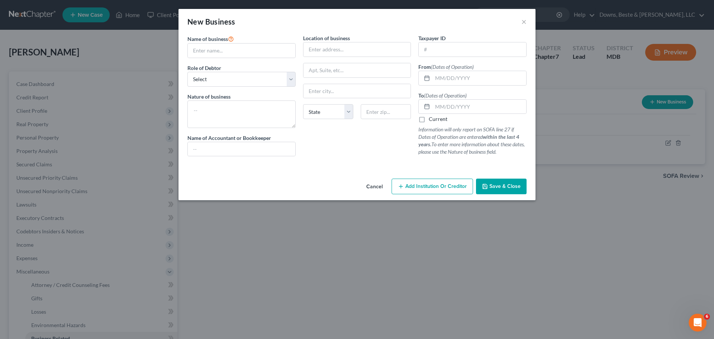
click at [527, 20] on div "New Business ×" at bounding box center [357, 21] width 357 height 25
click at [525, 20] on button "×" at bounding box center [524, 21] width 5 height 9
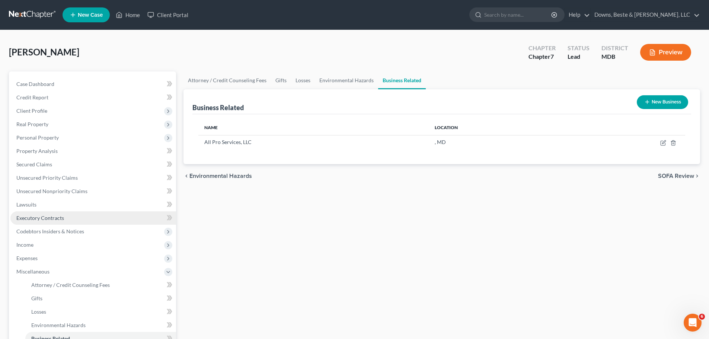
click at [50, 221] on link "Executory Contracts" at bounding box center [93, 217] width 166 height 13
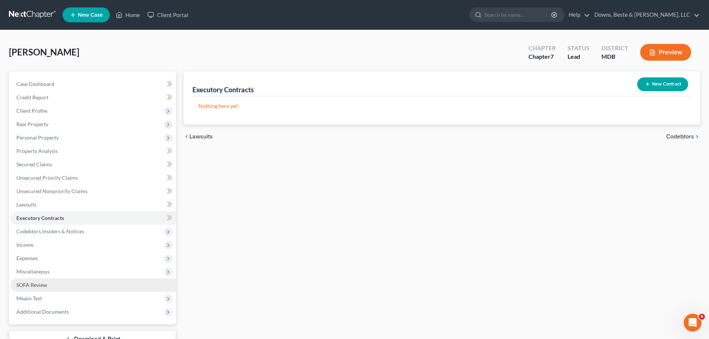
click at [55, 286] on link "SOFA Review" at bounding box center [93, 284] width 166 height 13
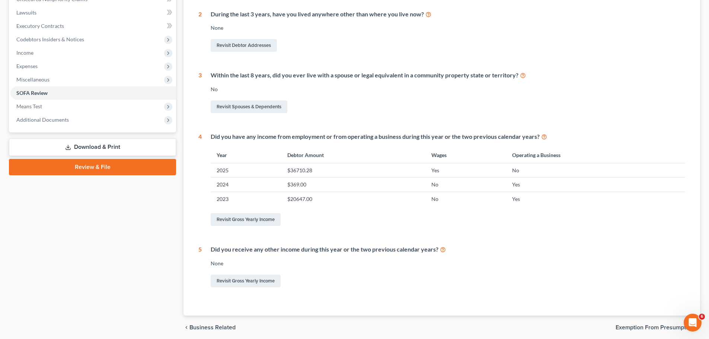
scroll to position [221, 0]
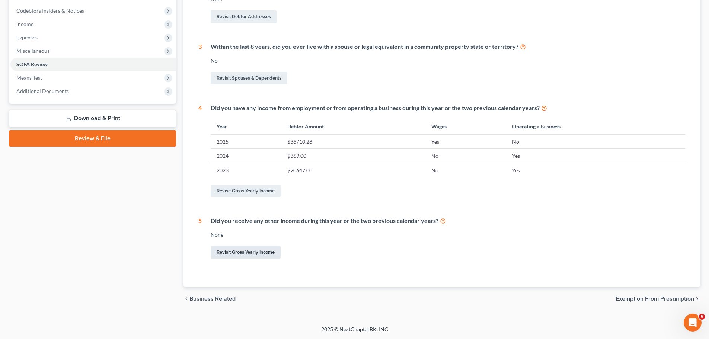
click at [259, 254] on link "Revisit Gross Yearly Income" at bounding box center [246, 252] width 70 height 13
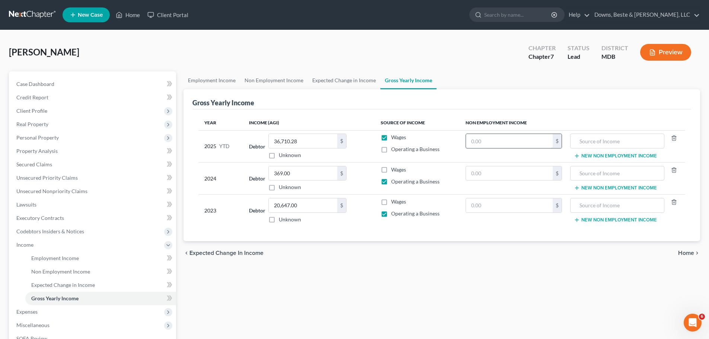
click at [511, 144] on input "text" at bounding box center [509, 141] width 87 height 14
type input "3,000"
click at [617, 140] on input "text" at bounding box center [617, 141] width 86 height 14
type input "Withdrawal from Fidelity IRA"
click at [492, 268] on div "Employment Income Non Employment Income Expected Change in Income Gross Yearly …" at bounding box center [442, 245] width 524 height 349
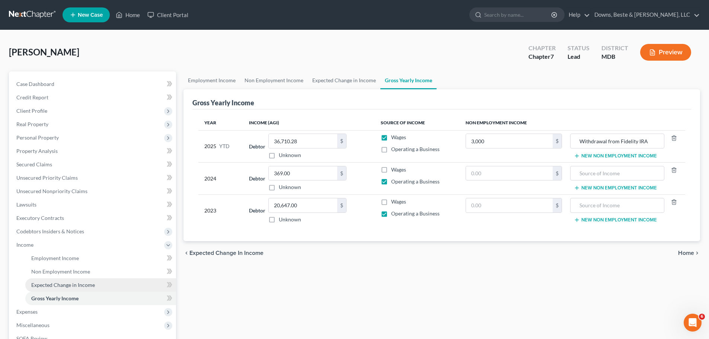
click at [66, 287] on span "Expected Change in Income" at bounding box center [63, 285] width 64 height 6
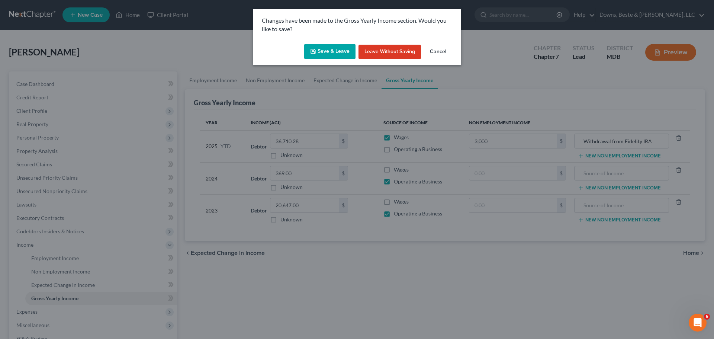
click at [326, 44] on button "Save & Leave" at bounding box center [329, 52] width 51 height 16
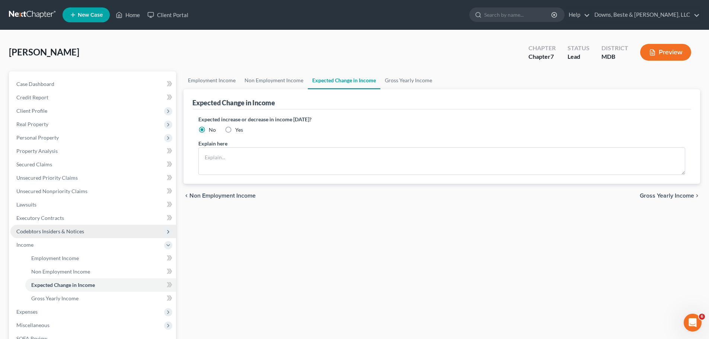
click at [79, 226] on span "Codebtors Insiders & Notices" at bounding box center [93, 231] width 166 height 13
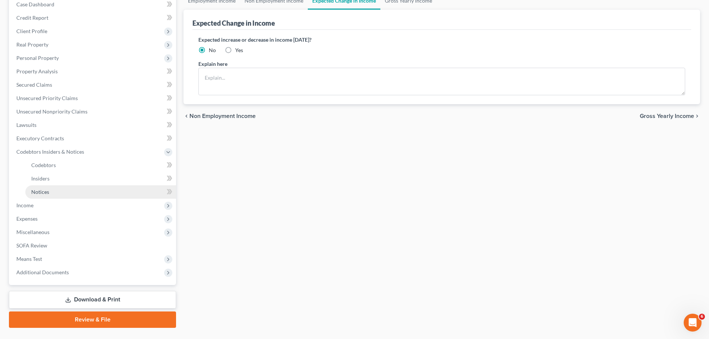
scroll to position [97, 0]
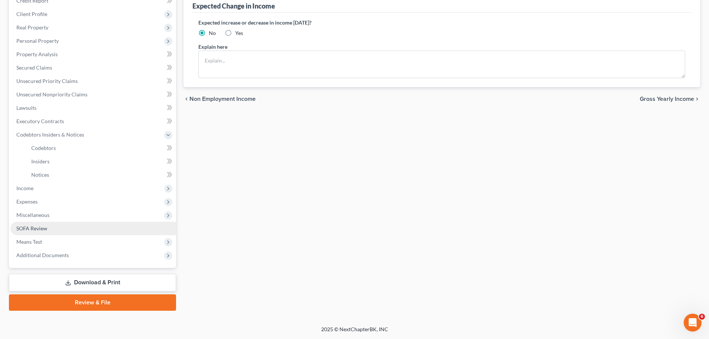
click at [53, 229] on link "SOFA Review" at bounding box center [93, 228] width 166 height 13
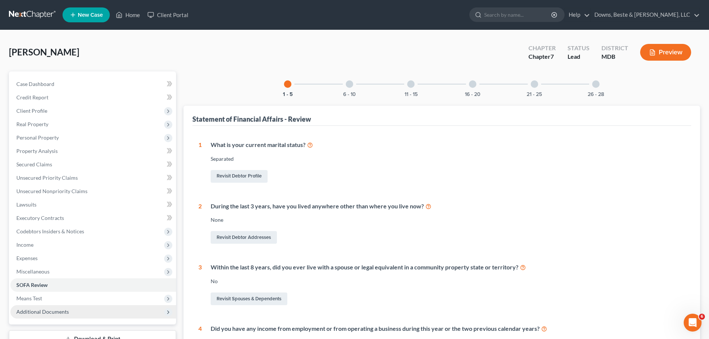
click at [55, 313] on span "Additional Documents" at bounding box center [42, 311] width 52 height 6
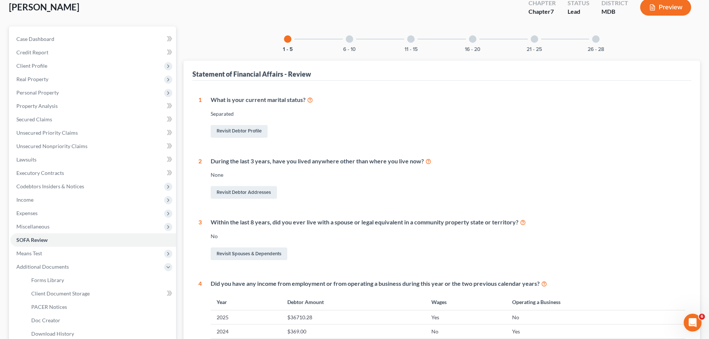
scroll to position [20, 0]
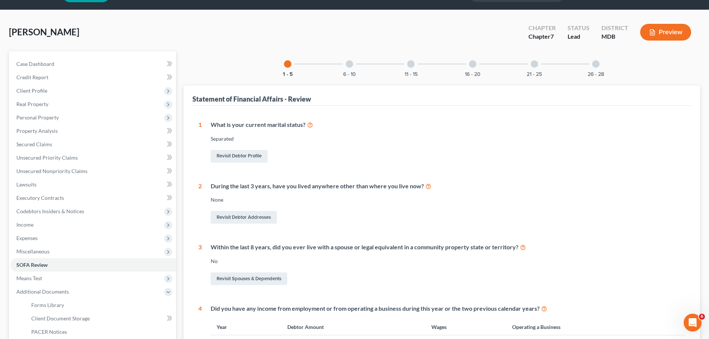
click at [349, 63] on div at bounding box center [349, 63] width 7 height 7
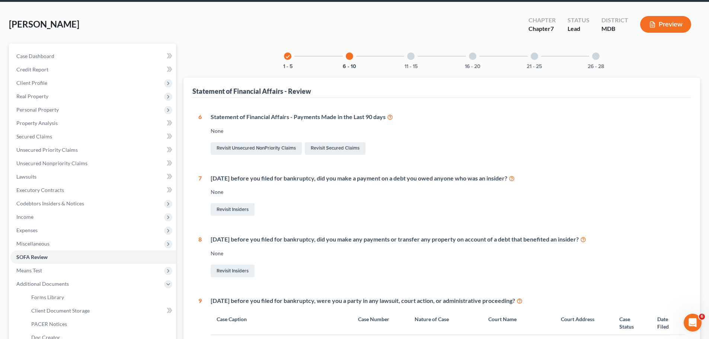
scroll to position [27, 0]
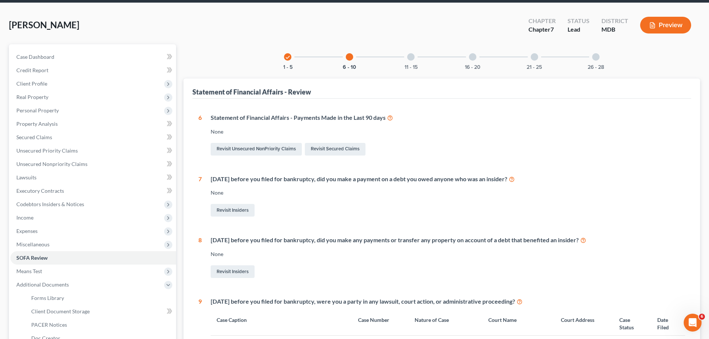
click at [411, 59] on div at bounding box center [410, 56] width 7 height 7
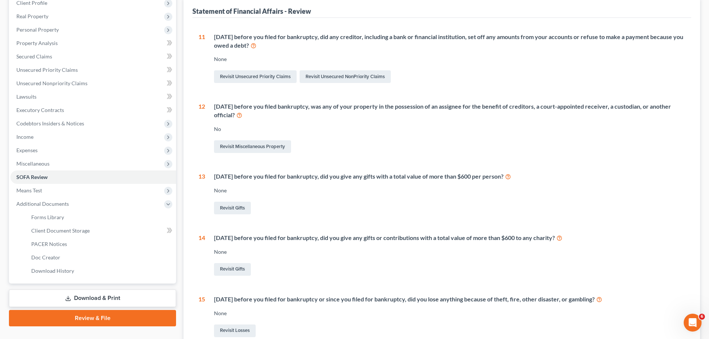
scroll to position [0, 0]
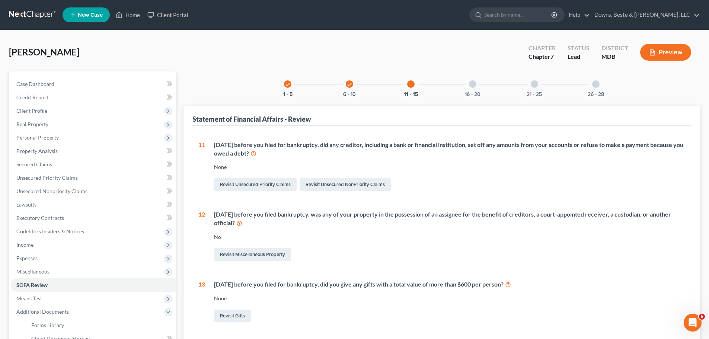
click at [474, 86] on div at bounding box center [472, 83] width 7 height 7
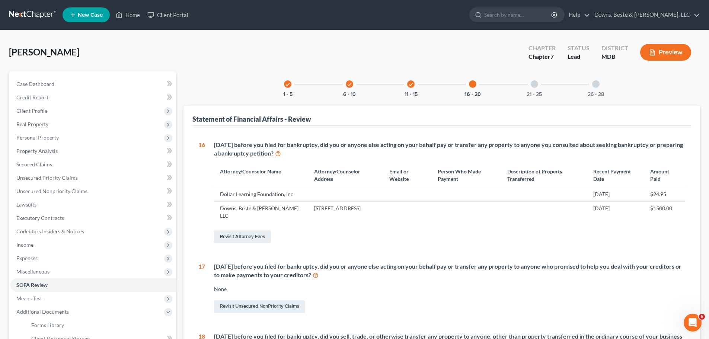
click at [531, 84] on div at bounding box center [534, 83] width 7 height 7
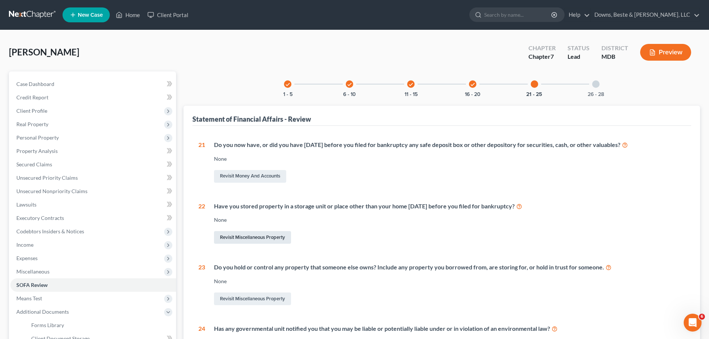
click at [253, 237] on link "Revisit Miscellaneous Property" at bounding box center [252, 237] width 77 height 13
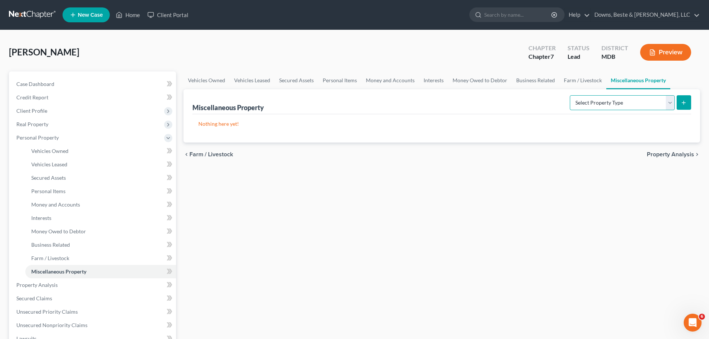
click at [621, 101] on select "Select Property Type Assigned for Creditor Benefit [DATE] Holding for Another N…" at bounding box center [622, 102] width 105 height 15
select select "stored_within_1_year"
click at [570, 95] on select "Select Property Type Assigned for Creditor Benefit [DATE] Holding for Another N…" at bounding box center [622, 102] width 105 height 15
click at [683, 101] on line "submit" at bounding box center [683, 102] width 0 height 3
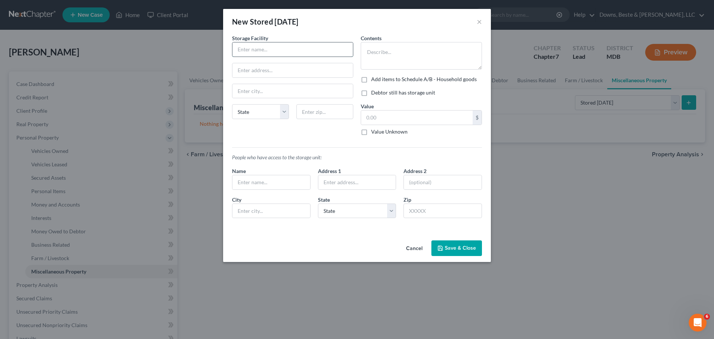
click at [284, 47] on input "text" at bounding box center [293, 49] width 121 height 14
type input "CubeSmart"
type input "[GEOGRAPHIC_DATA]"
click at [286, 111] on select "State [US_STATE] AK AR AZ CA CO CT DE DC [GEOGRAPHIC_DATA] [GEOGRAPHIC_DATA] GU…" at bounding box center [260, 111] width 57 height 15
select select "21"
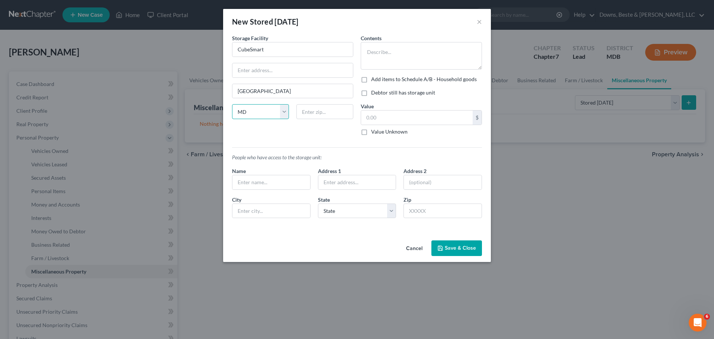
click at [232, 104] on select "State [US_STATE] AK AR AZ CA CO CT DE DC [GEOGRAPHIC_DATA] [GEOGRAPHIC_DATA] GU…" at bounding box center [260, 111] width 57 height 15
click at [342, 110] on input "text" at bounding box center [325, 111] width 57 height 15
type input "21901"
click at [384, 50] on textarea at bounding box center [421, 56] width 121 height 28
click at [371, 92] on label "Debtor still has storage unit" at bounding box center [403, 92] width 64 height 7
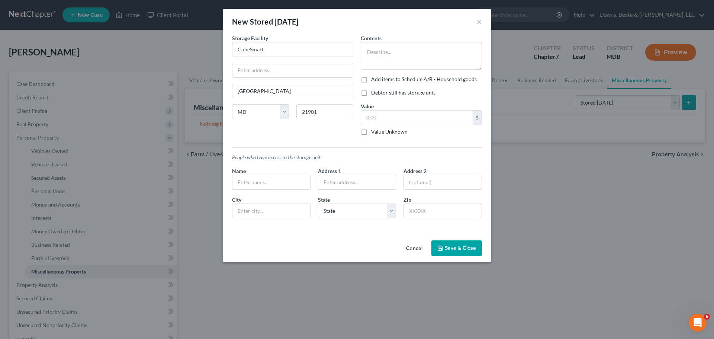
click at [374, 92] on input "Debtor still has storage unit" at bounding box center [376, 91] width 5 height 5
checkbox input "true"
click at [371, 79] on label "Add items to Schedule A/B - Household goods" at bounding box center [424, 79] width 106 height 7
click at [374, 79] on input "Add items to Schedule A/B - Household goods" at bounding box center [376, 78] width 5 height 5
click at [371, 79] on label "Add items to Schedule A/B - Household goods" at bounding box center [424, 79] width 106 height 7
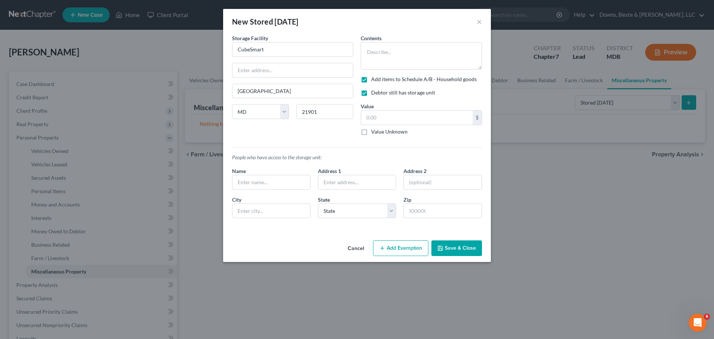
click at [374, 79] on input "Add items to Schedule A/B - Household goods" at bounding box center [376, 78] width 5 height 5
checkbox input "false"
click at [377, 57] on textarea at bounding box center [421, 56] width 121 height 28
type textarea "H"
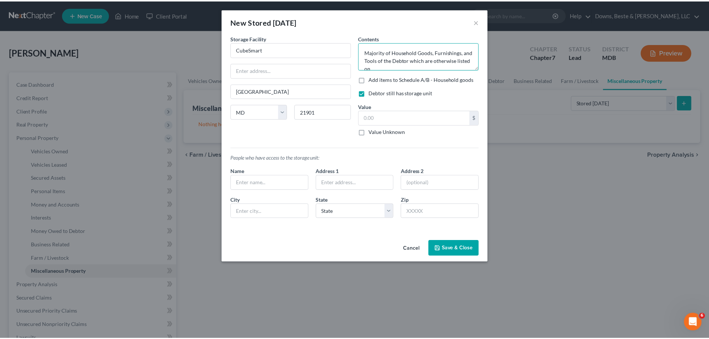
scroll to position [1, 0]
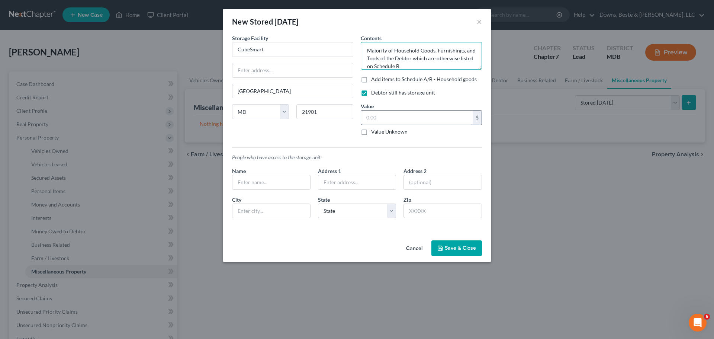
type textarea "Majority of Household Goods, Furnishings, and Tools of the Debtor which are oth…"
click at [375, 120] on input "text" at bounding box center [417, 117] width 112 height 14
click at [245, 185] on input "text" at bounding box center [272, 182] width 78 height 14
type input "[PERSON_NAME]"
click at [463, 247] on button "Save & Close" at bounding box center [457, 248] width 51 height 16
